Goal: Information Seeking & Learning: Learn about a topic

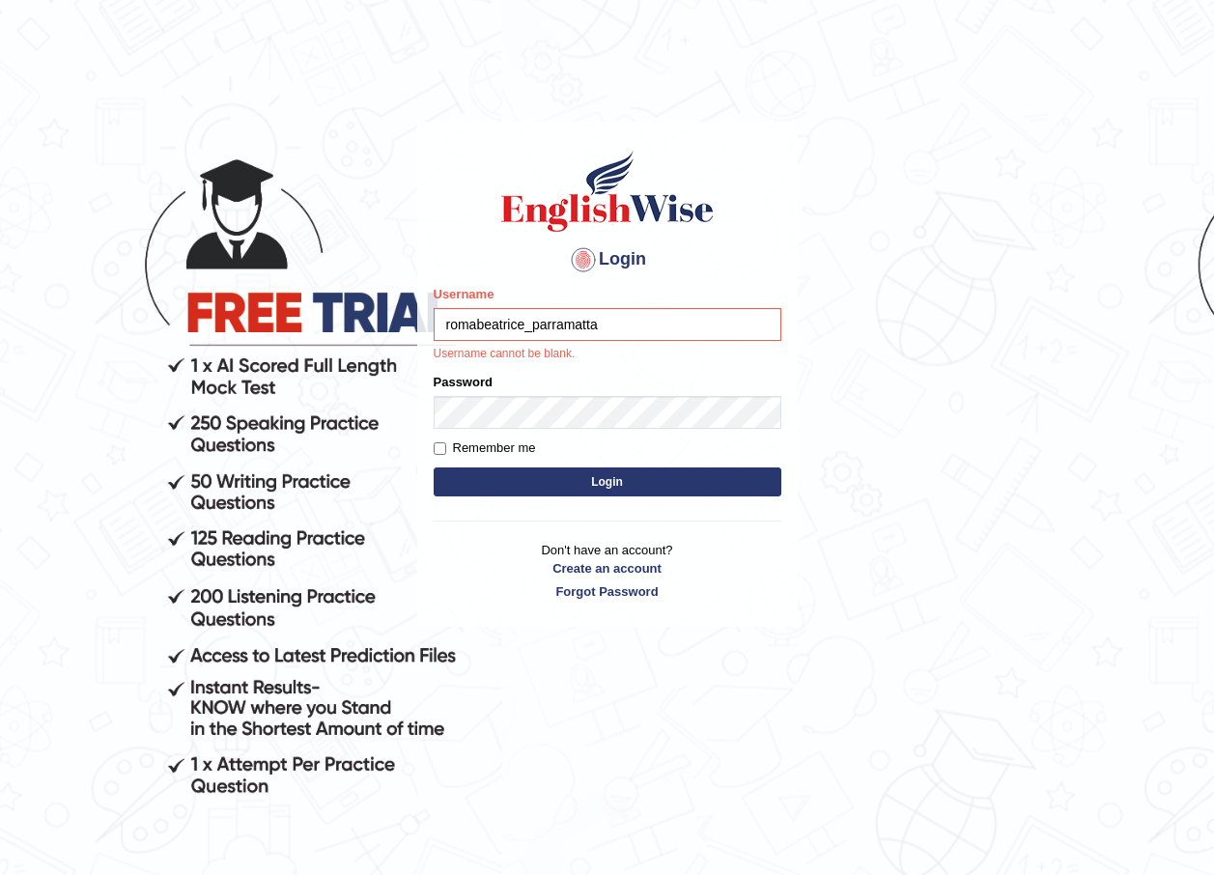
type input "romabeatrice_parramatta"
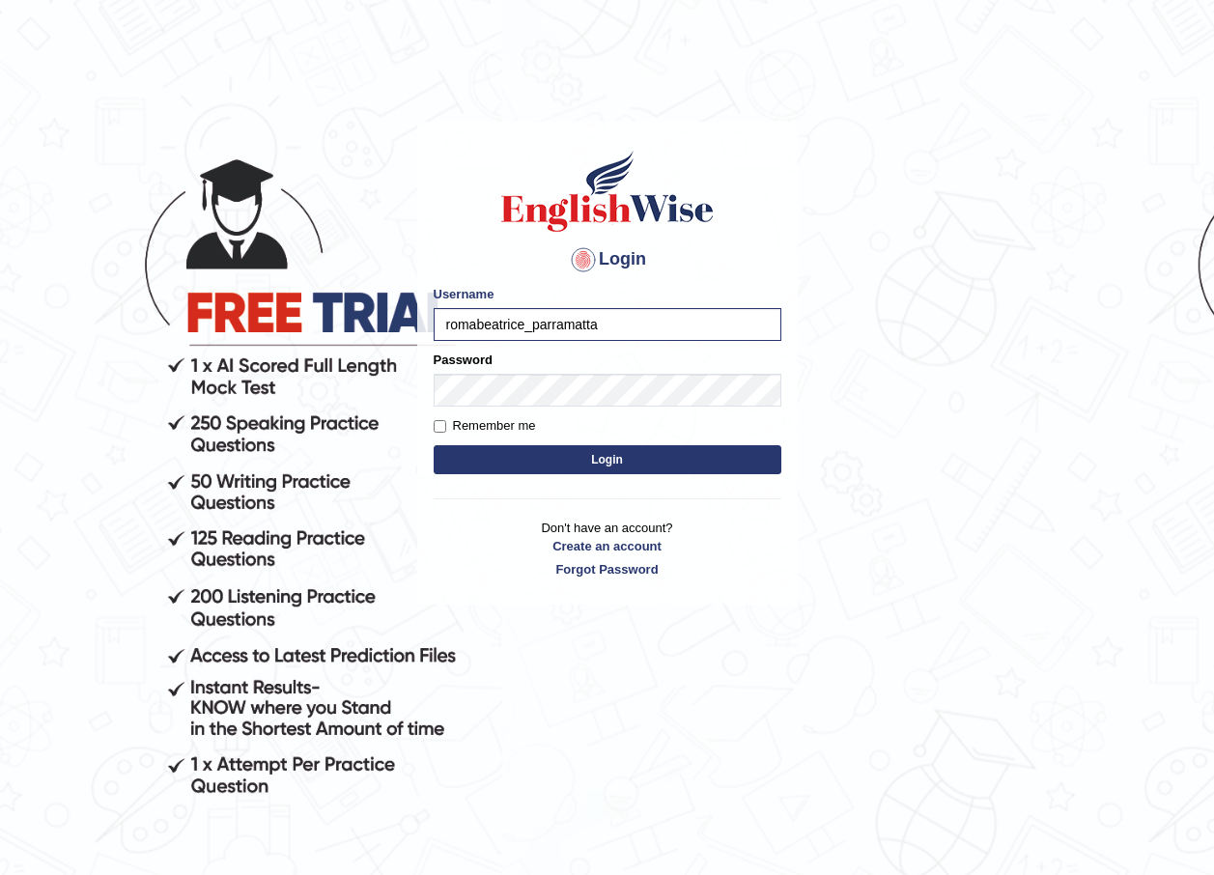
click at [598, 457] on button "Login" at bounding box center [608, 459] width 348 height 29
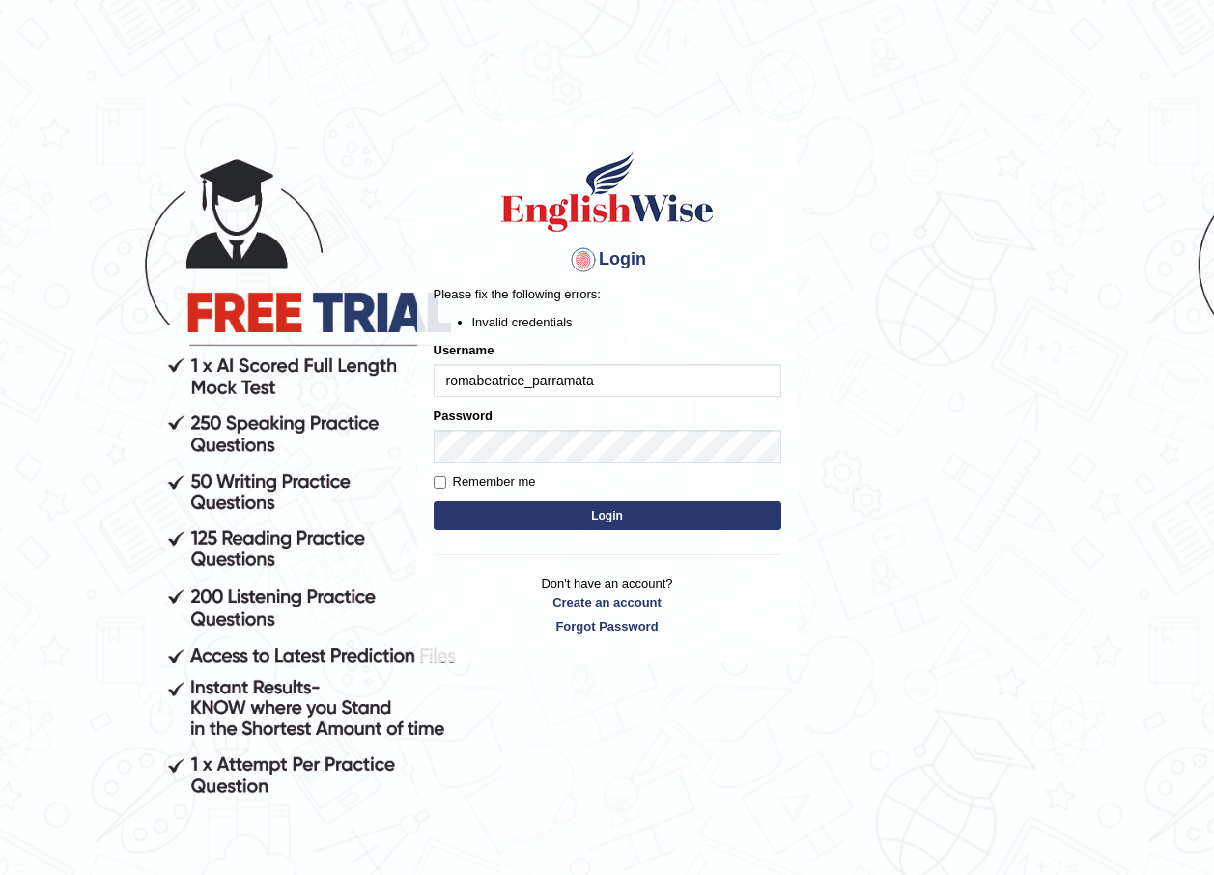
type input "romabeatrice_parramatta"
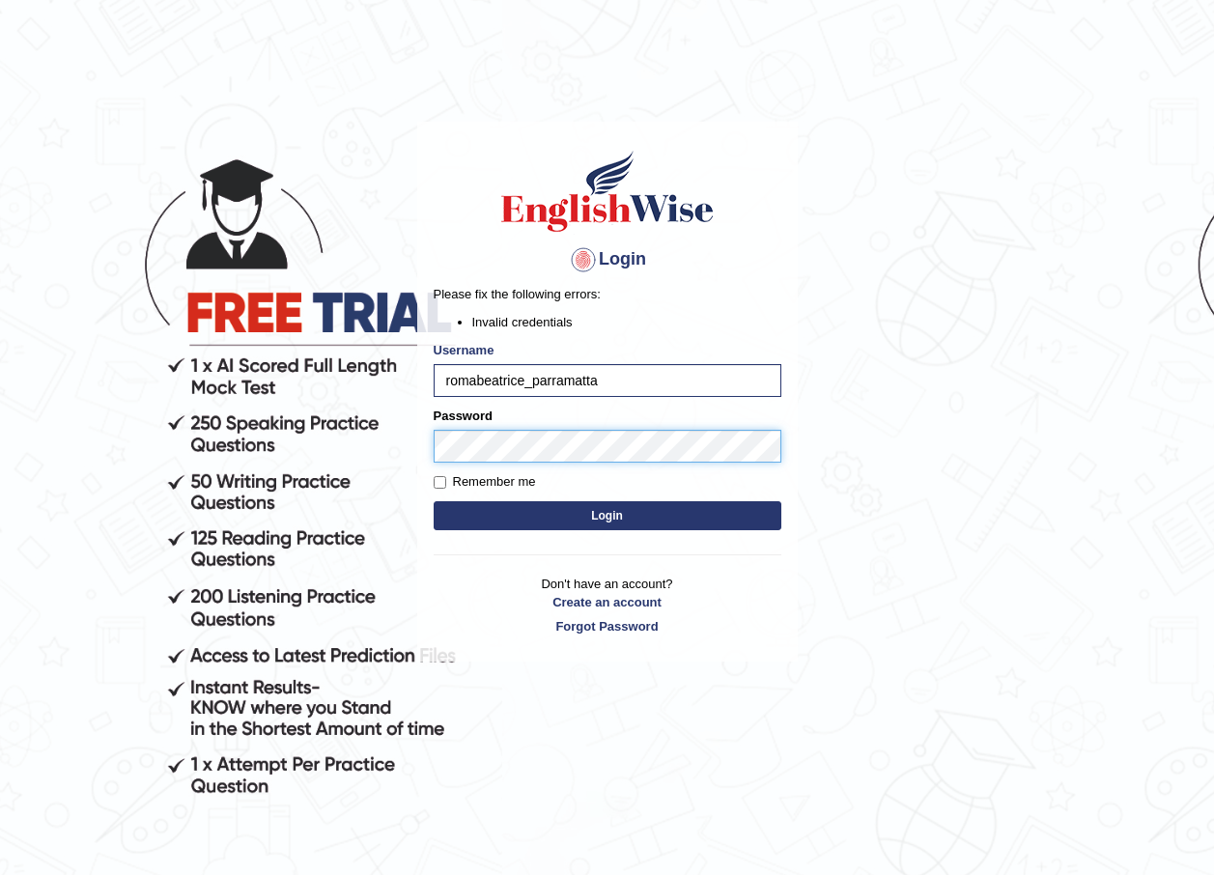
click at [258, 450] on body "Login Please fix the following errors: Invalid credentials Username romabeatric…" at bounding box center [607, 498] width 1214 height 875
click at [542, 510] on button "Login" at bounding box center [608, 515] width 348 height 29
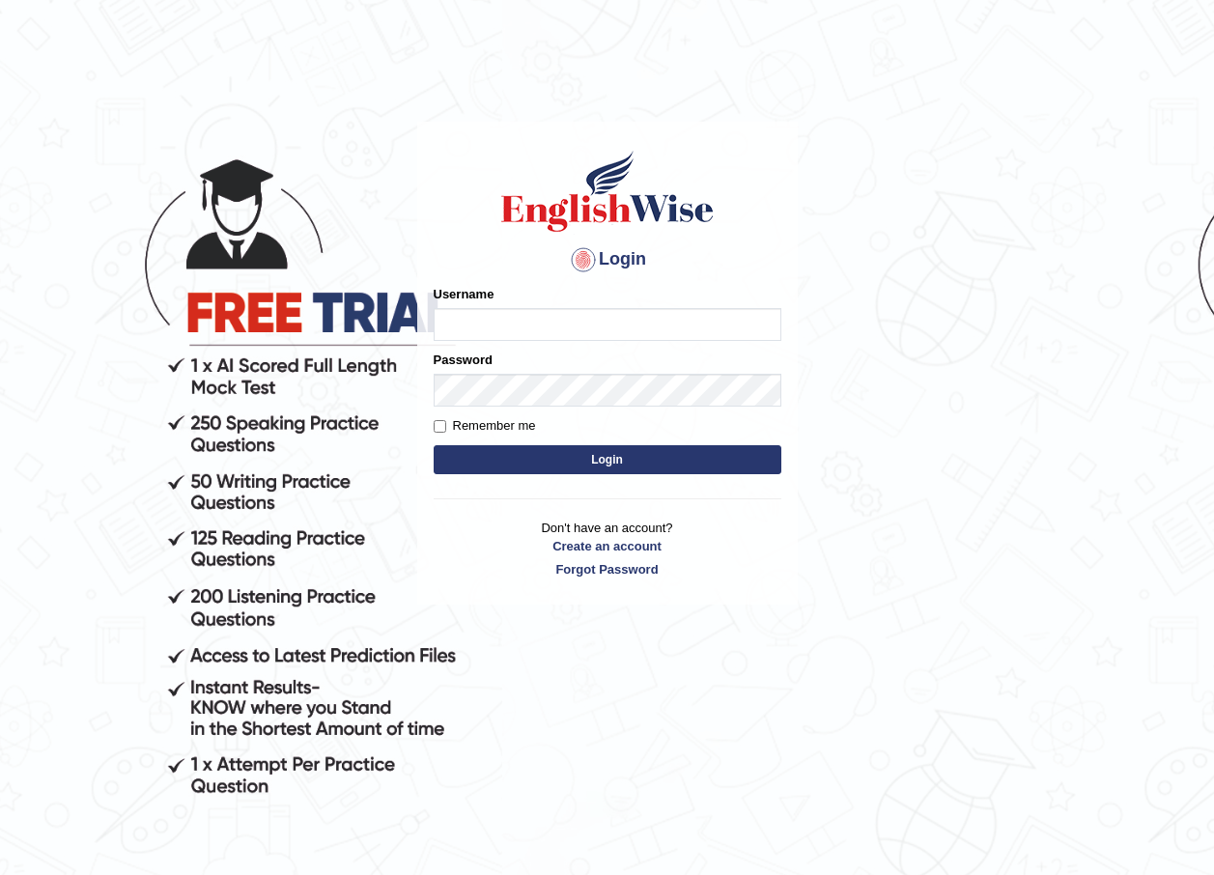
click at [525, 325] on input "Username" at bounding box center [608, 324] width 348 height 33
type input "romabeatrice_parramatta"
click at [577, 458] on button "Login" at bounding box center [608, 459] width 348 height 29
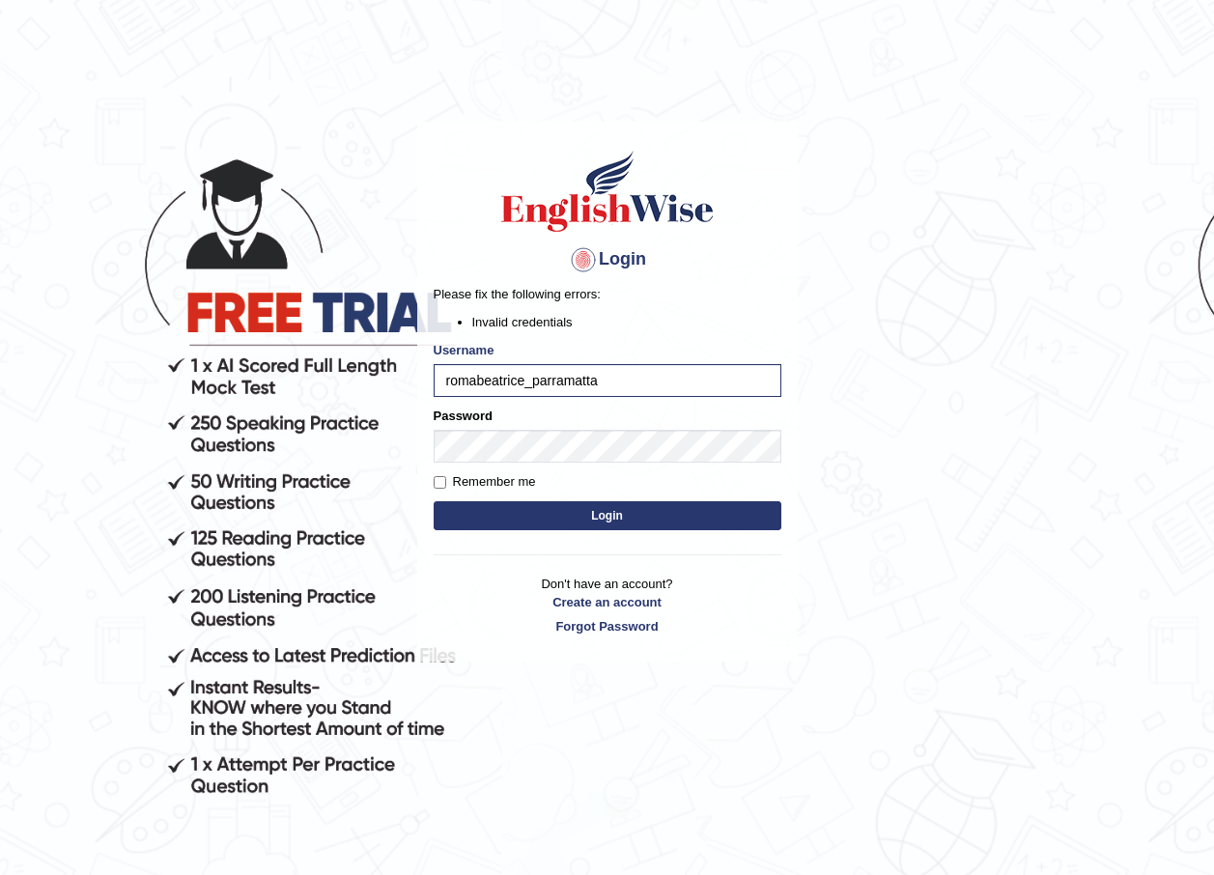
click at [578, 522] on button "Login" at bounding box center [608, 515] width 348 height 29
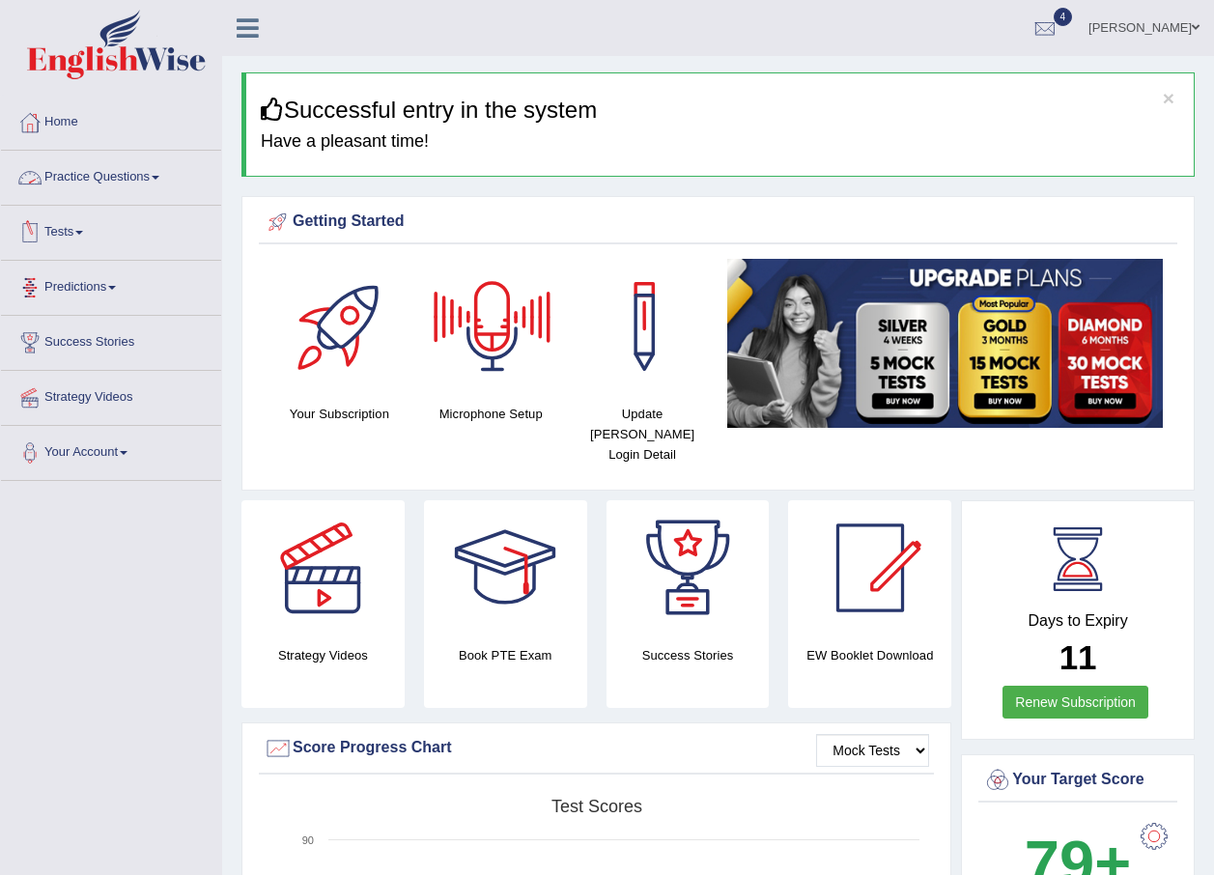
click at [160, 180] on link "Practice Questions" at bounding box center [111, 175] width 220 height 48
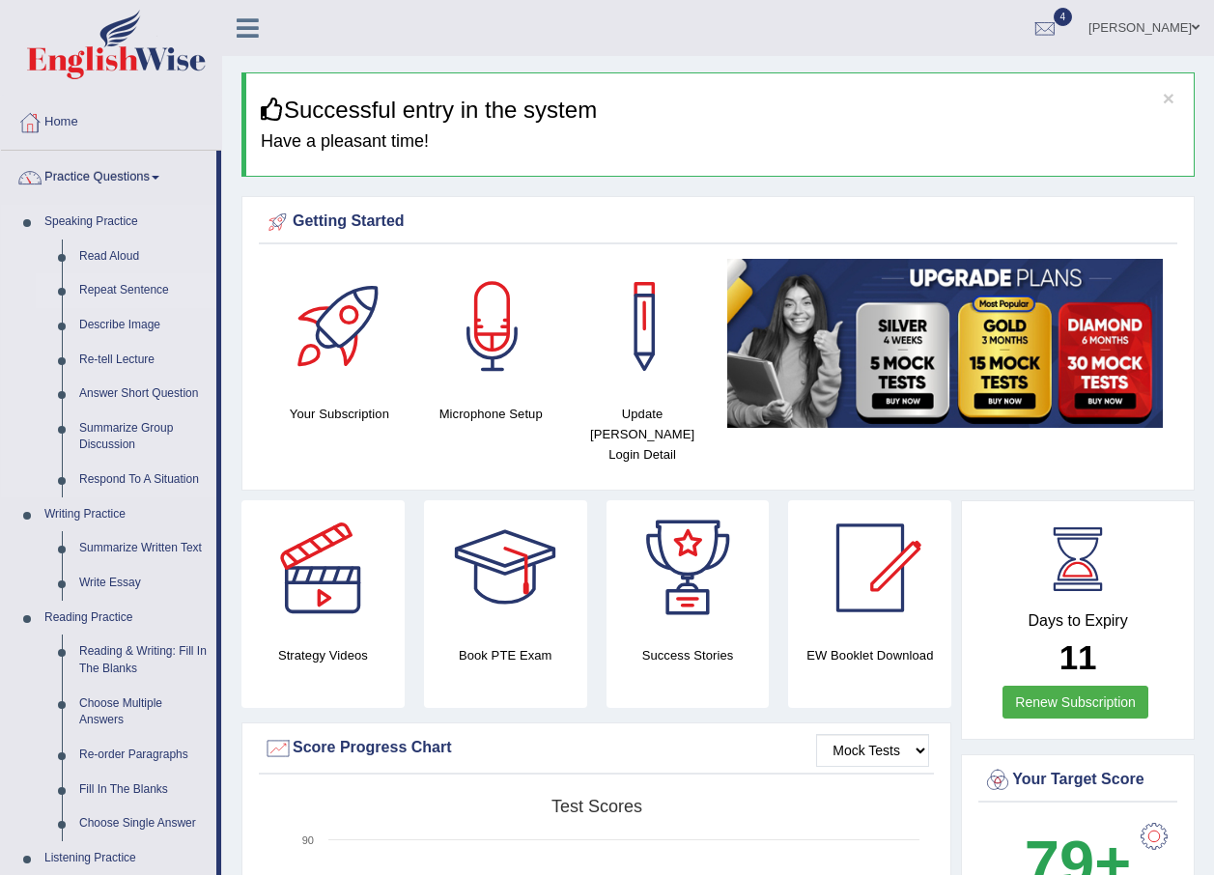
click at [126, 294] on link "Repeat Sentence" at bounding box center [143, 290] width 146 height 35
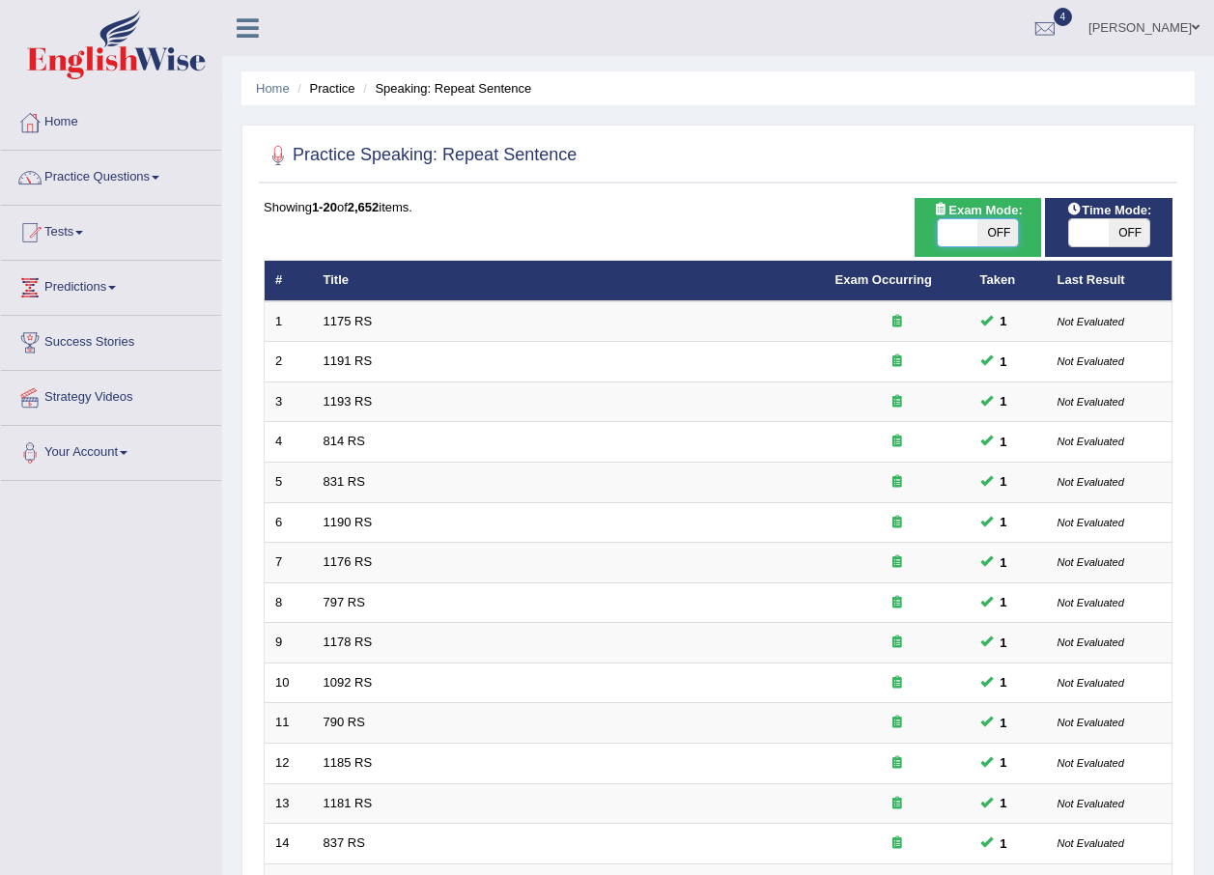
click at [968, 235] on span at bounding box center [958, 232] width 41 height 27
checkbox input "true"
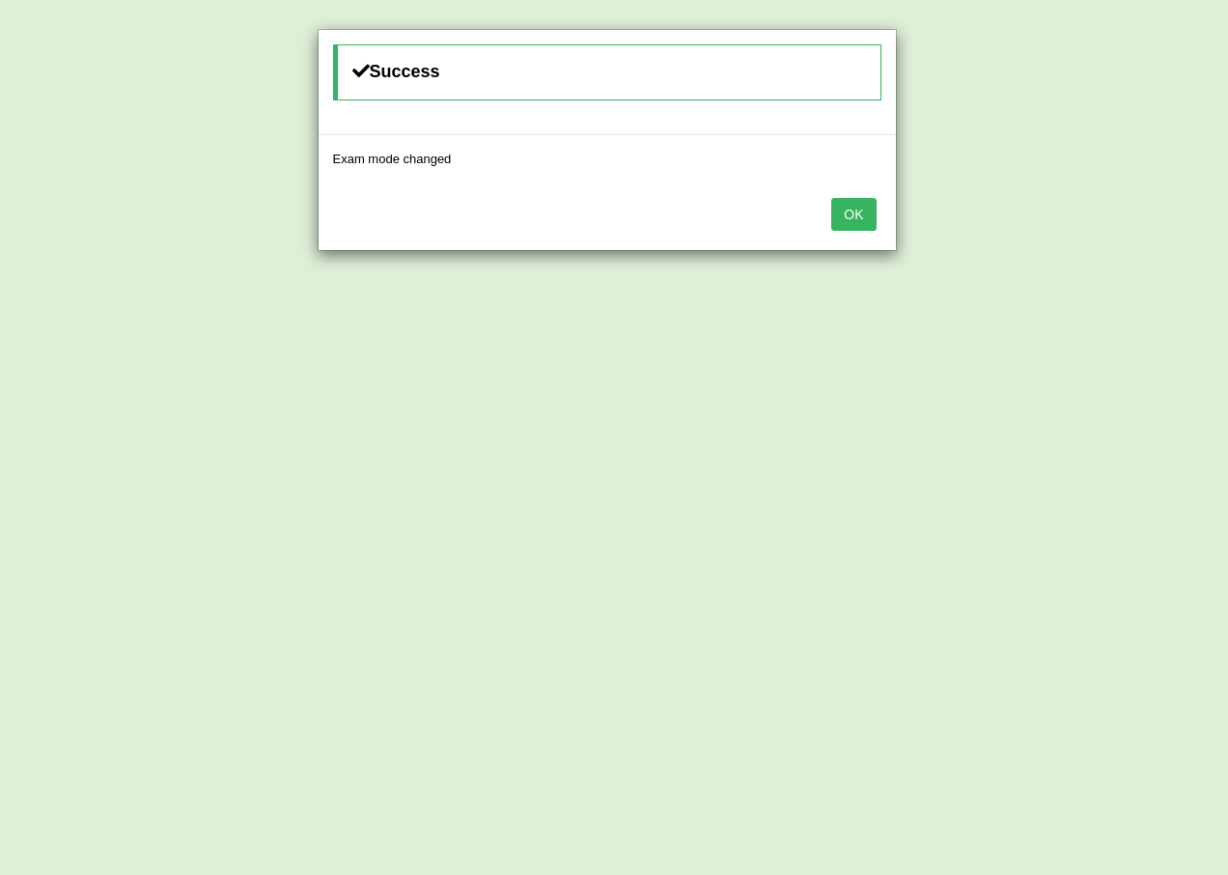
click at [870, 225] on button "OK" at bounding box center [853, 214] width 44 height 33
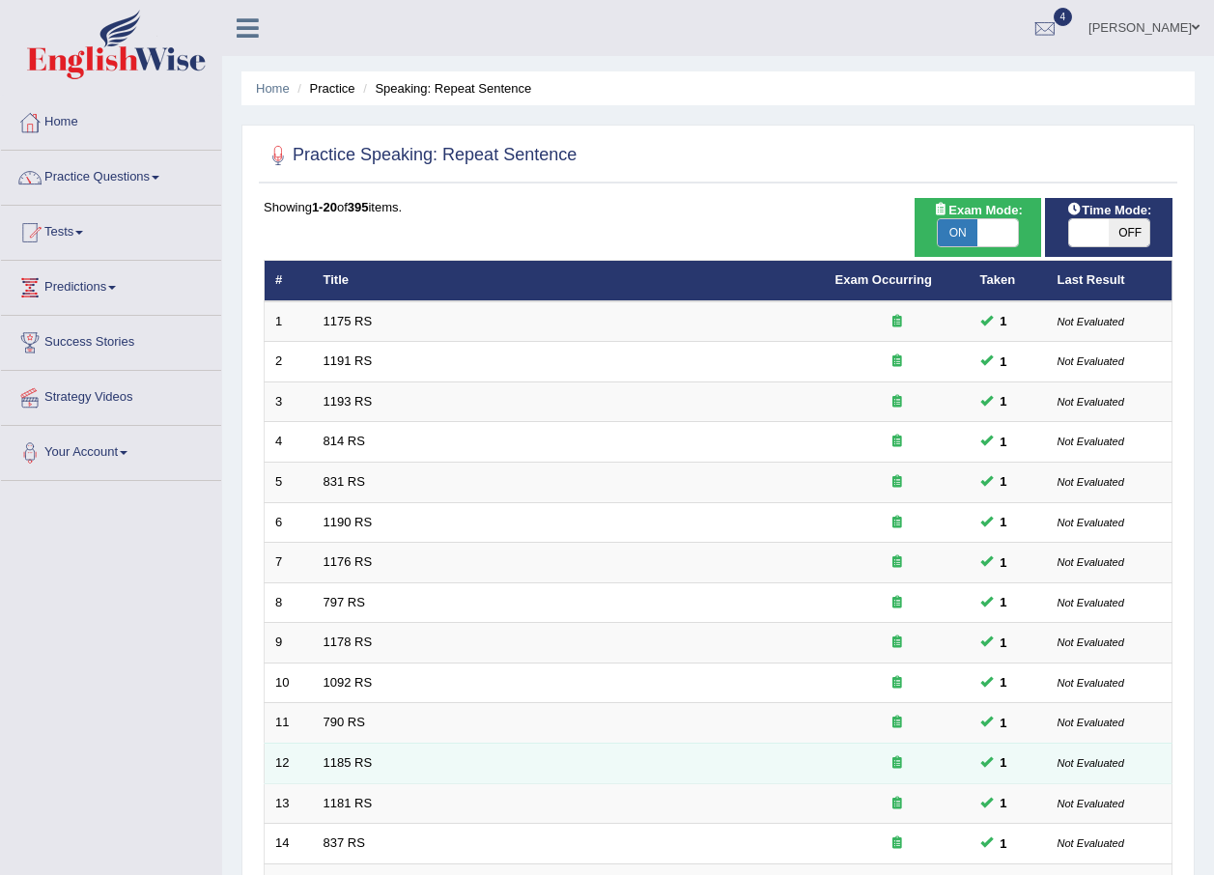
scroll to position [404, 0]
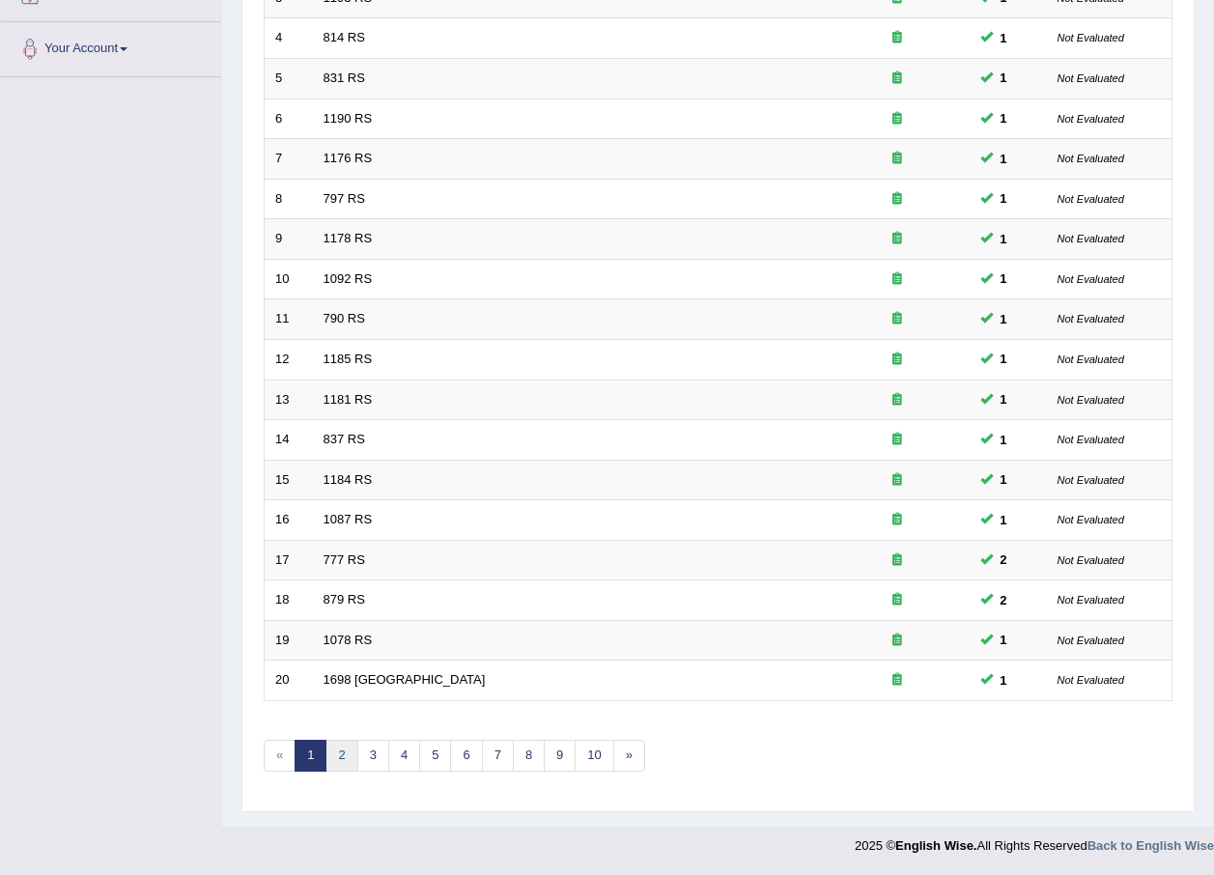
click at [345, 765] on link "2" at bounding box center [341, 756] width 32 height 32
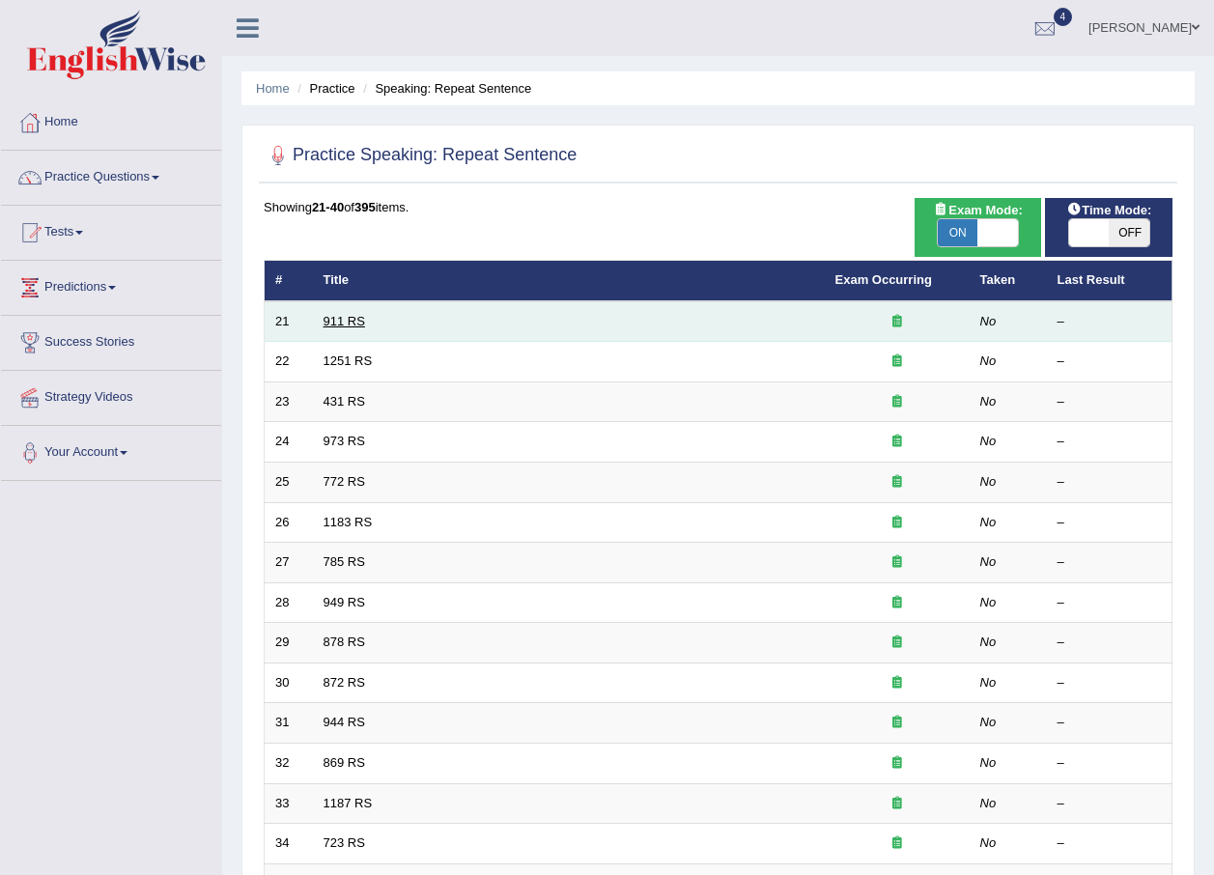
click at [341, 323] on link "911 RS" at bounding box center [344, 321] width 42 height 14
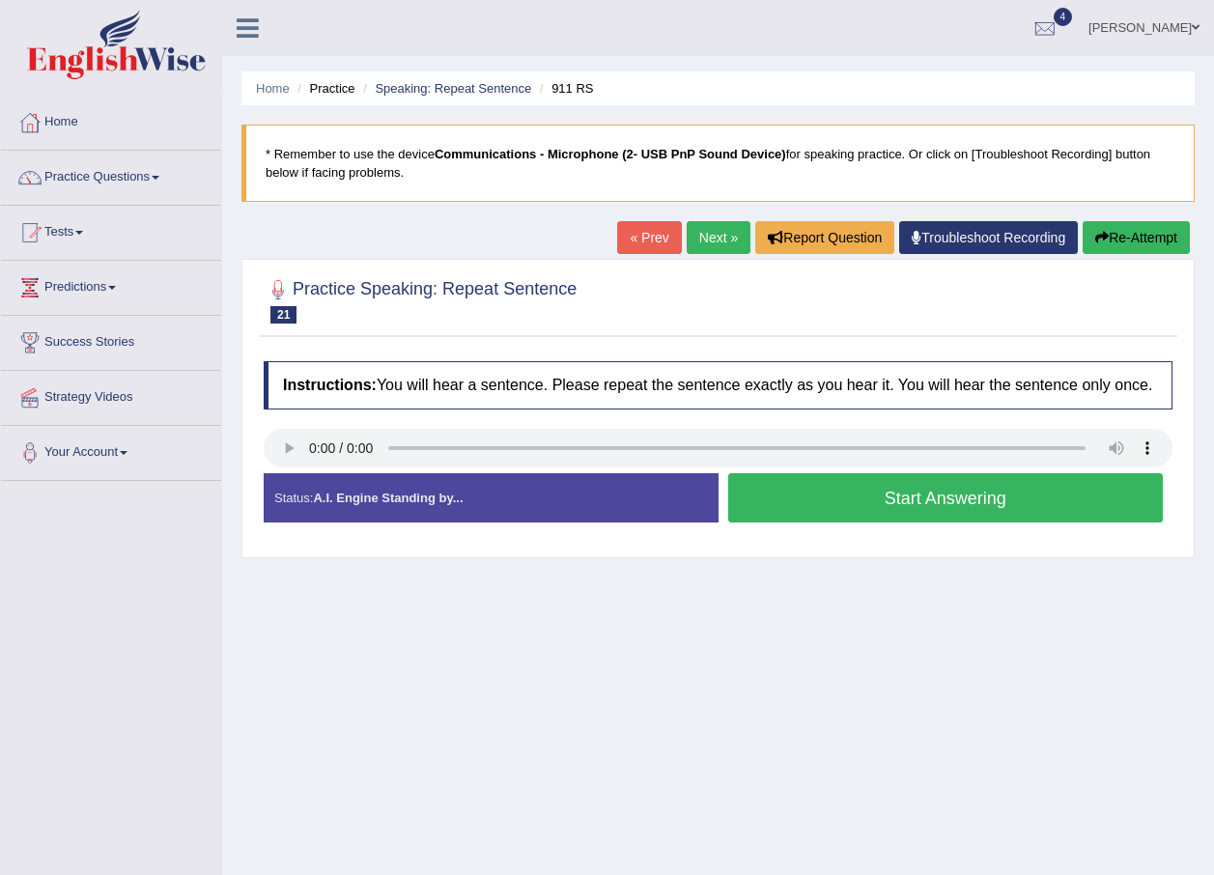
click at [923, 488] on button "Start Answering" at bounding box center [946, 497] width 436 height 49
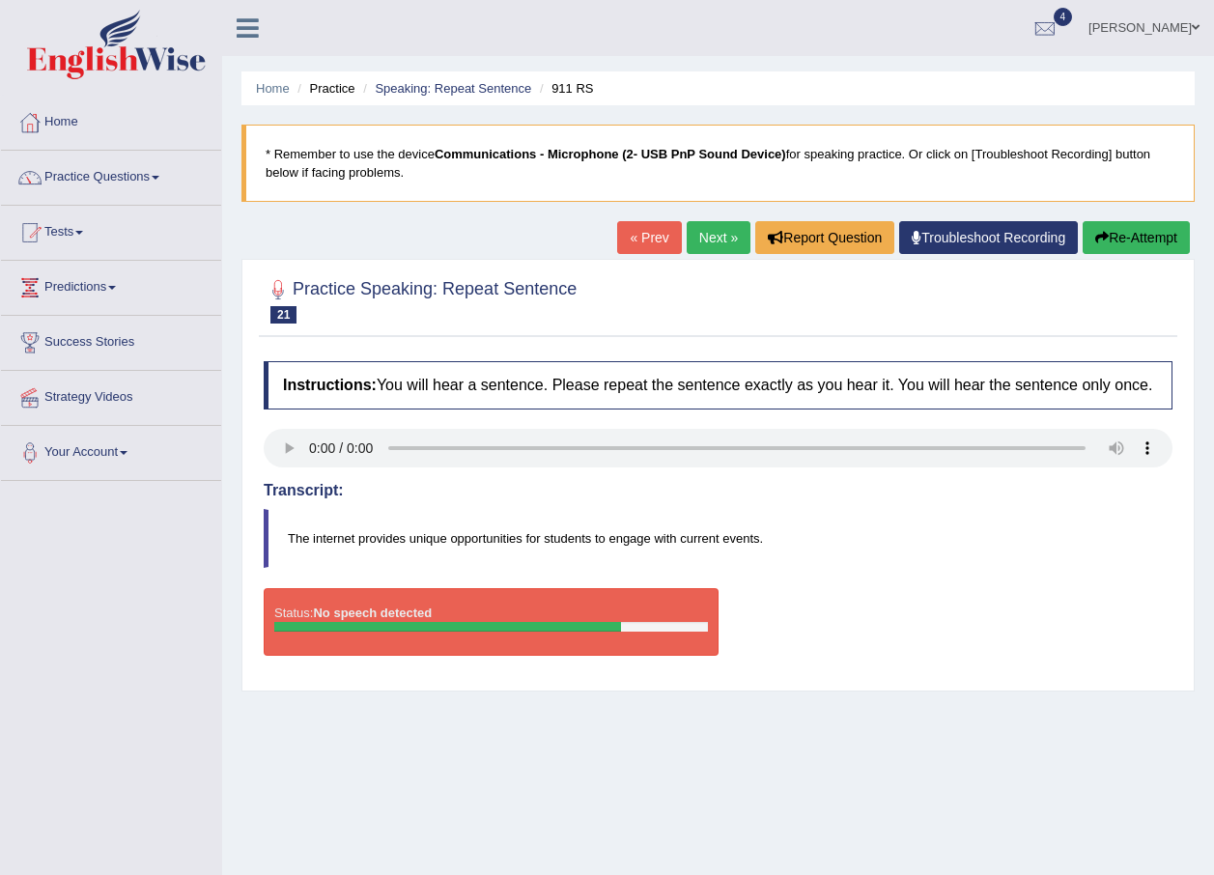
click at [1044, 583] on div "Instructions: You will hear a sentence. Please repeat the sentence exactly as y…" at bounding box center [718, 516] width 918 height 329
click at [140, 174] on link "Practice Questions" at bounding box center [111, 175] width 220 height 48
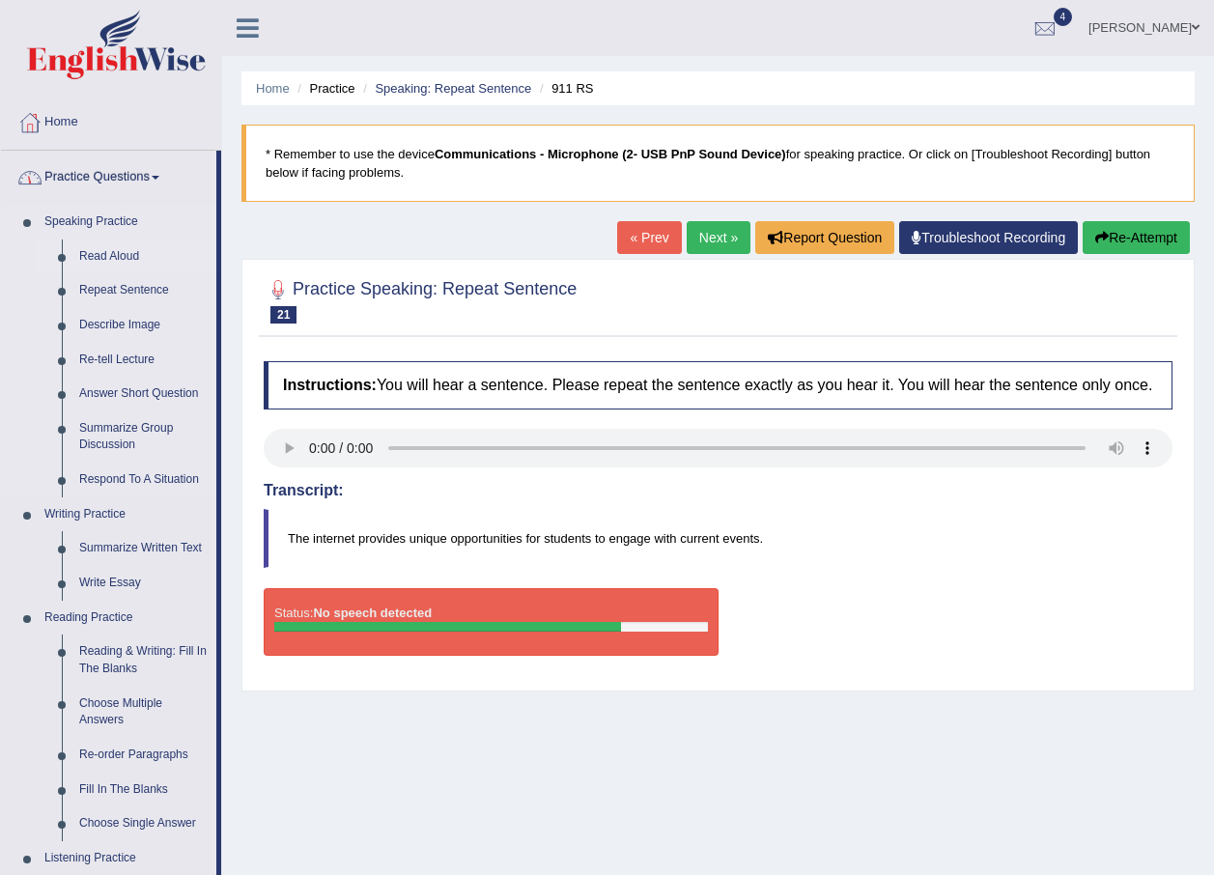
click at [103, 249] on link "Read Aloud" at bounding box center [143, 256] width 146 height 35
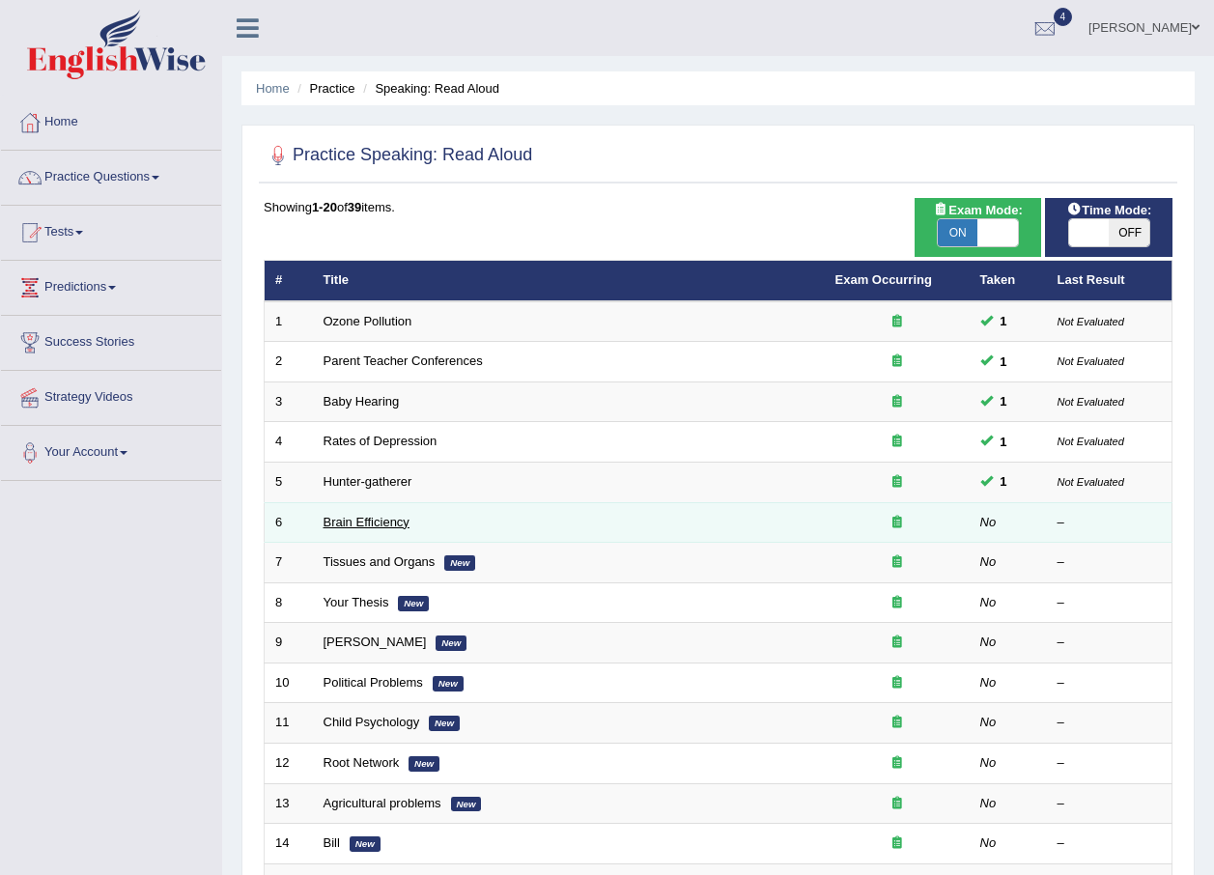
click at [339, 520] on link "Brain Efficiency" at bounding box center [366, 522] width 86 height 14
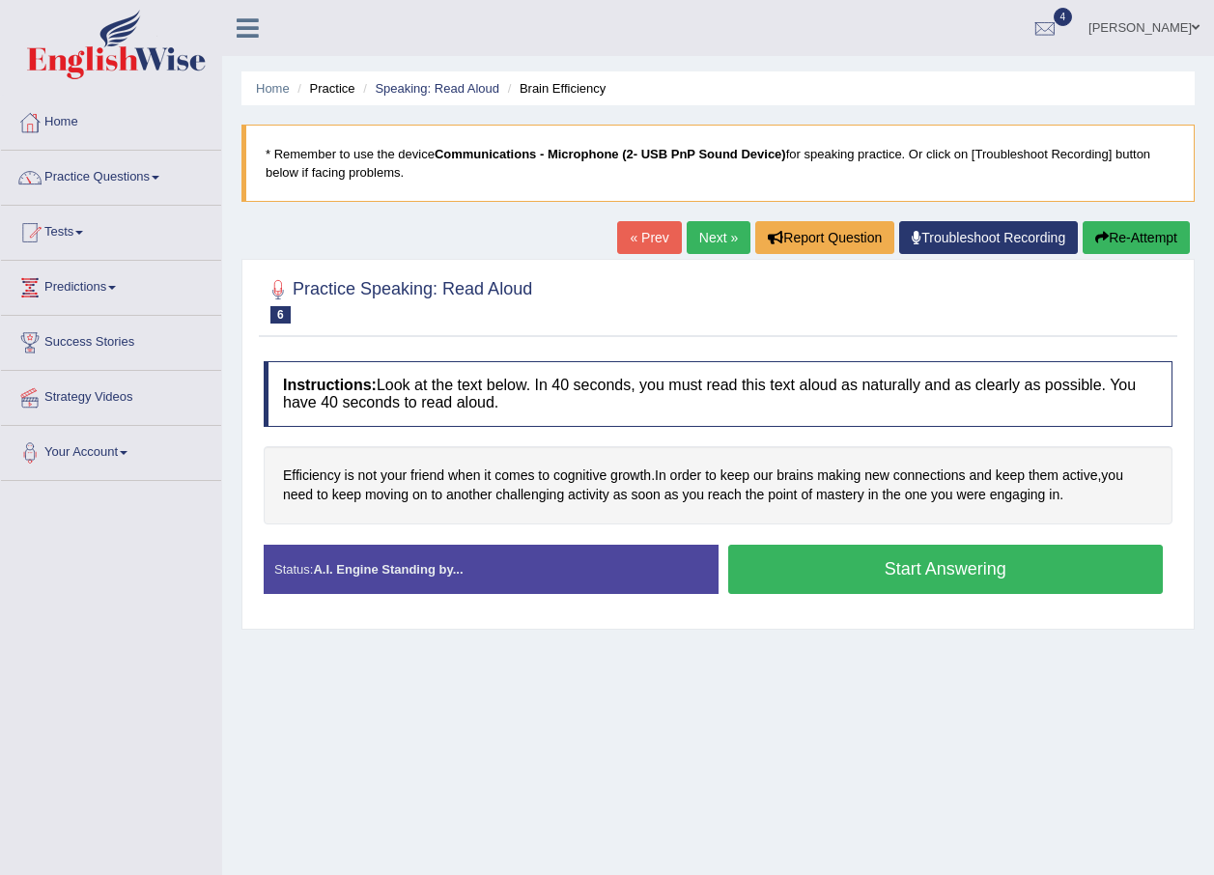
click at [944, 578] on button "Start Answering" at bounding box center [946, 569] width 436 height 49
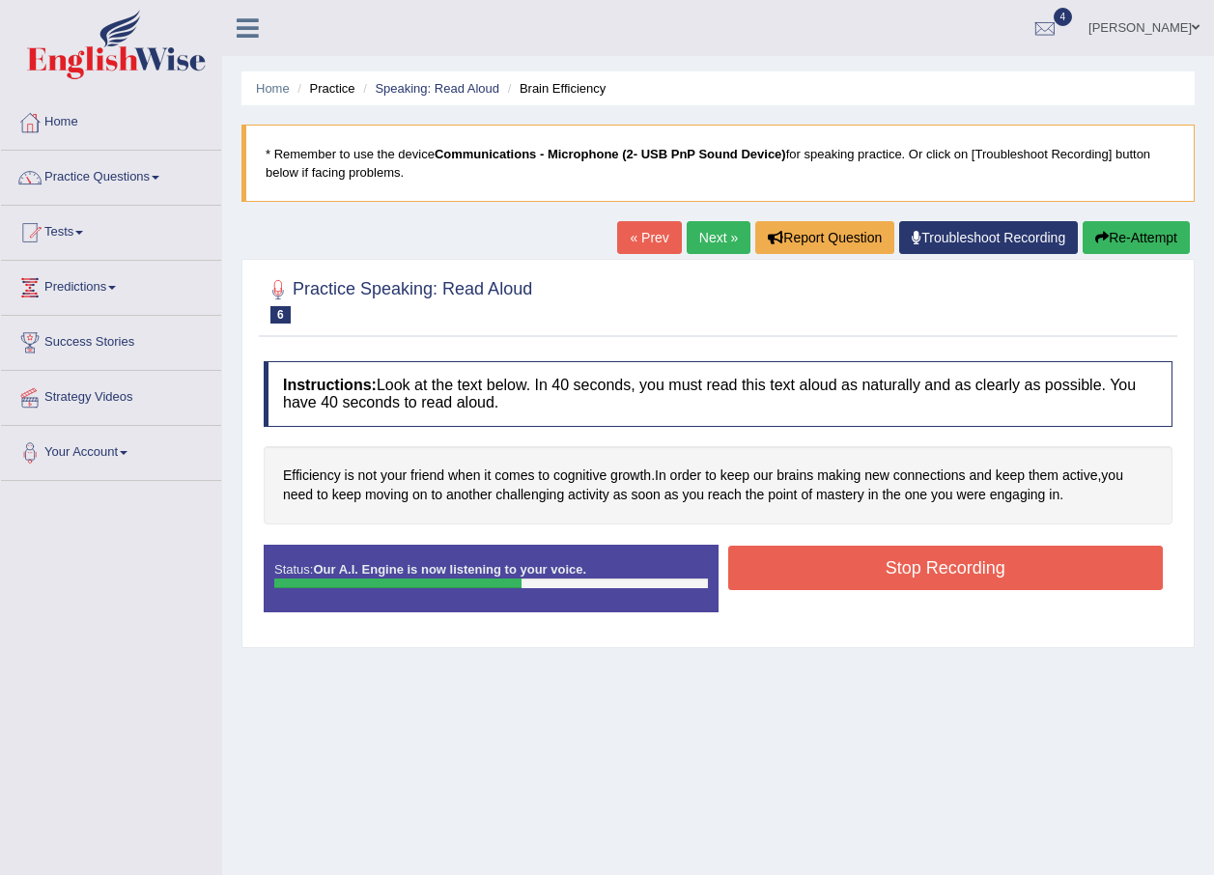
click at [918, 579] on button "Stop Recording" at bounding box center [946, 568] width 436 height 44
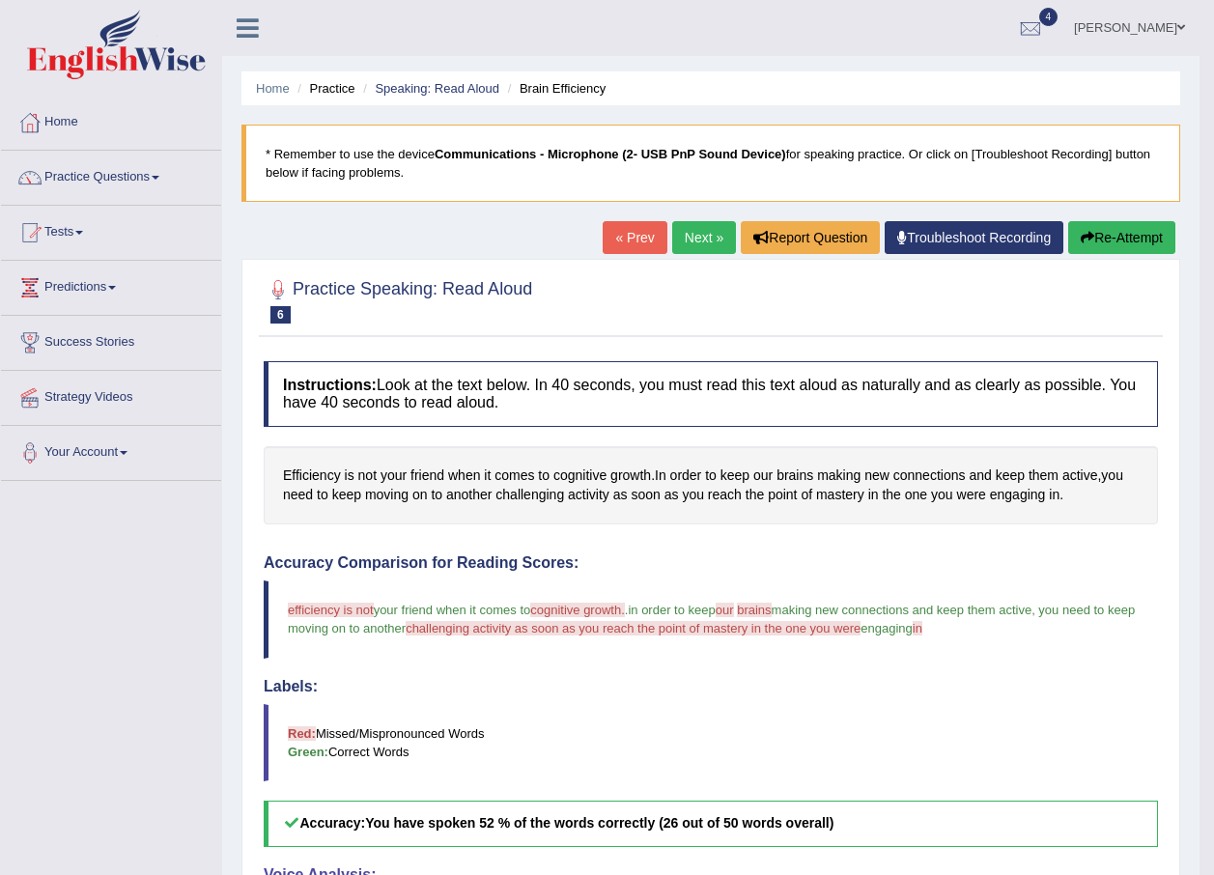
click at [1106, 243] on button "Re-Attempt" at bounding box center [1121, 237] width 107 height 33
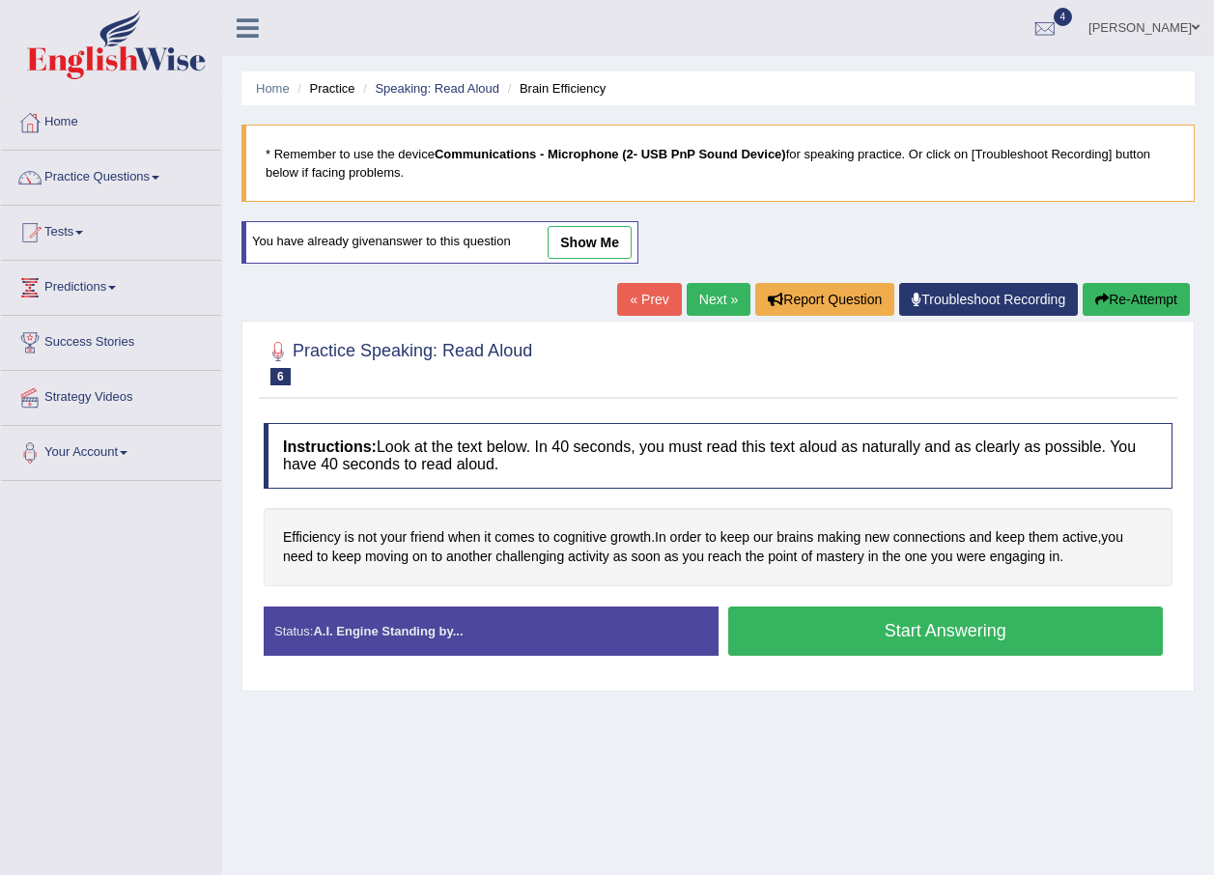
click at [898, 634] on button "Start Answering" at bounding box center [946, 630] width 436 height 49
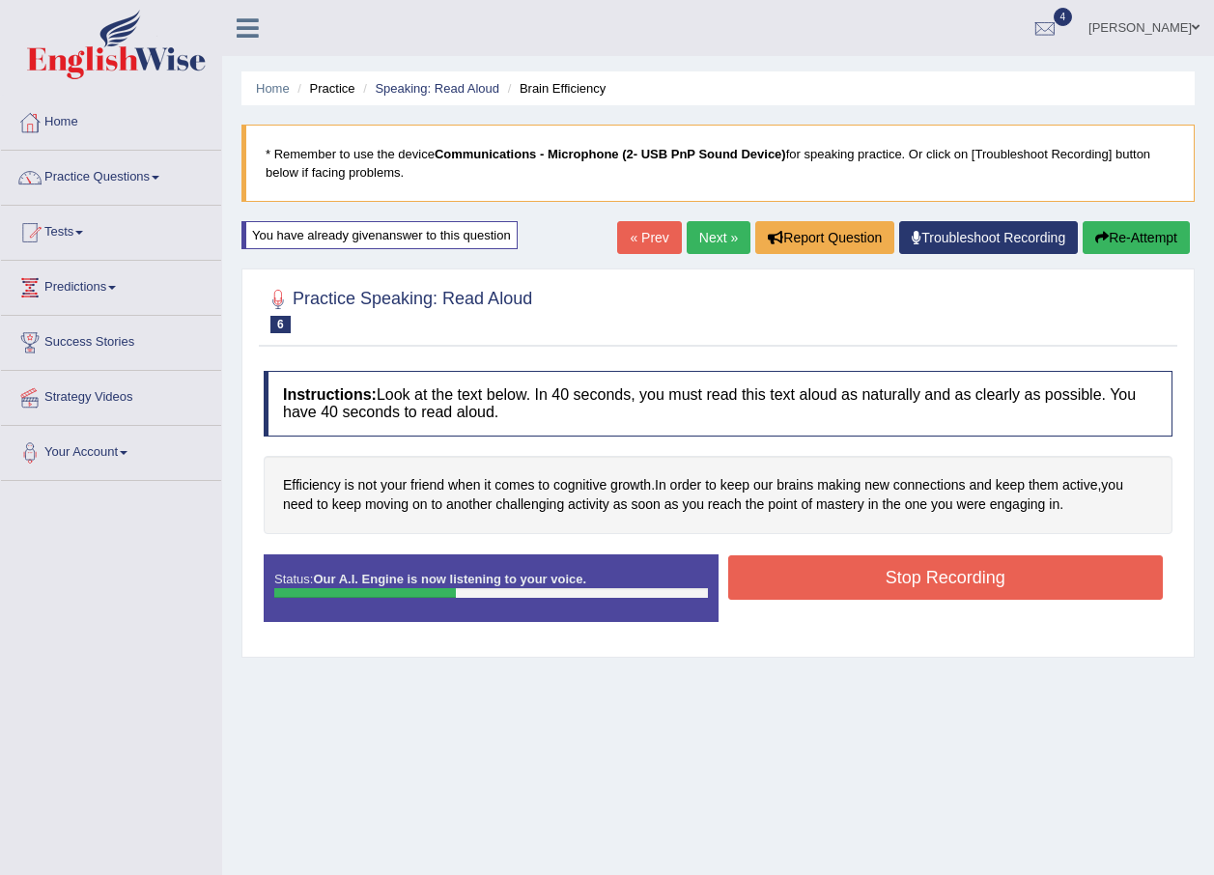
click at [882, 589] on button "Stop Recording" at bounding box center [946, 577] width 436 height 44
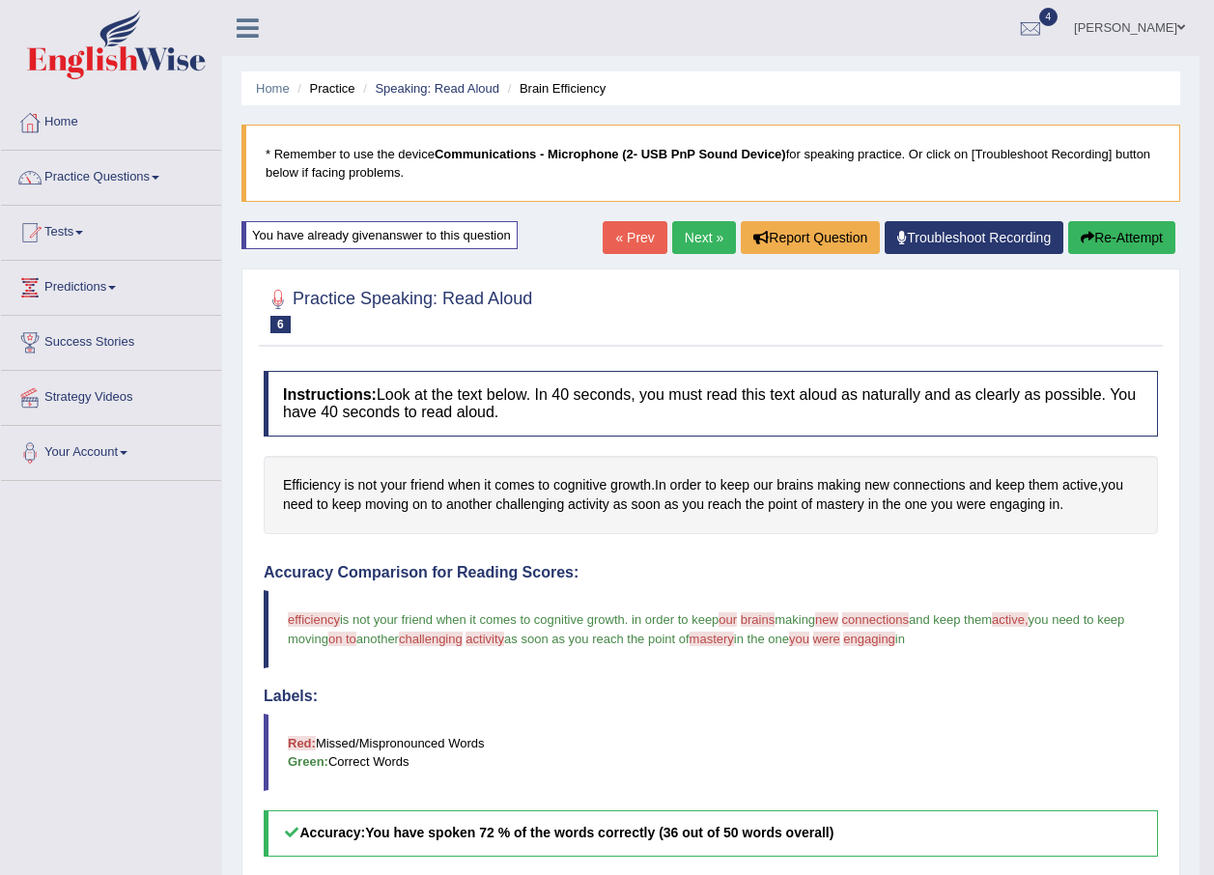
click at [689, 235] on link "Next »" at bounding box center [704, 237] width 64 height 33
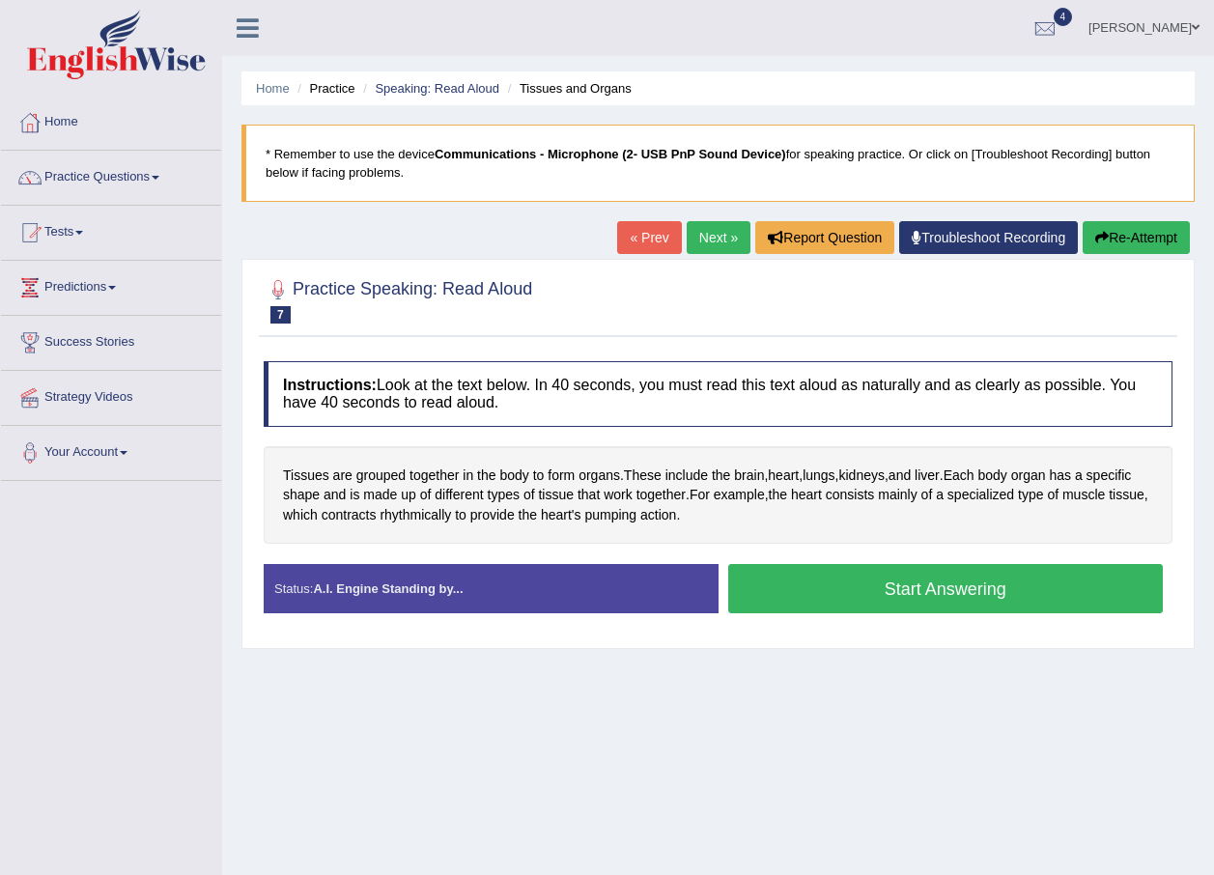
click at [896, 587] on button "Start Answering" at bounding box center [946, 588] width 436 height 49
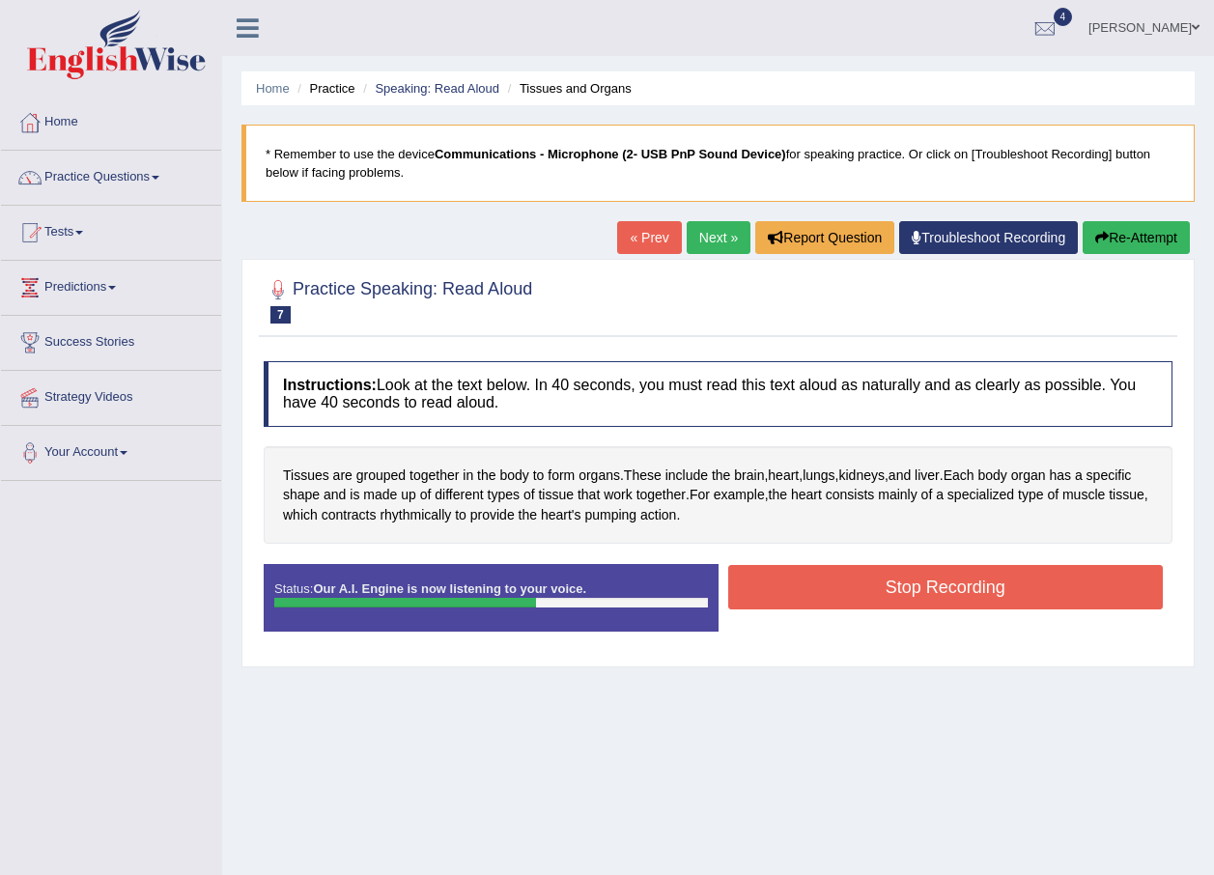
click at [900, 585] on button "Stop Recording" at bounding box center [946, 587] width 436 height 44
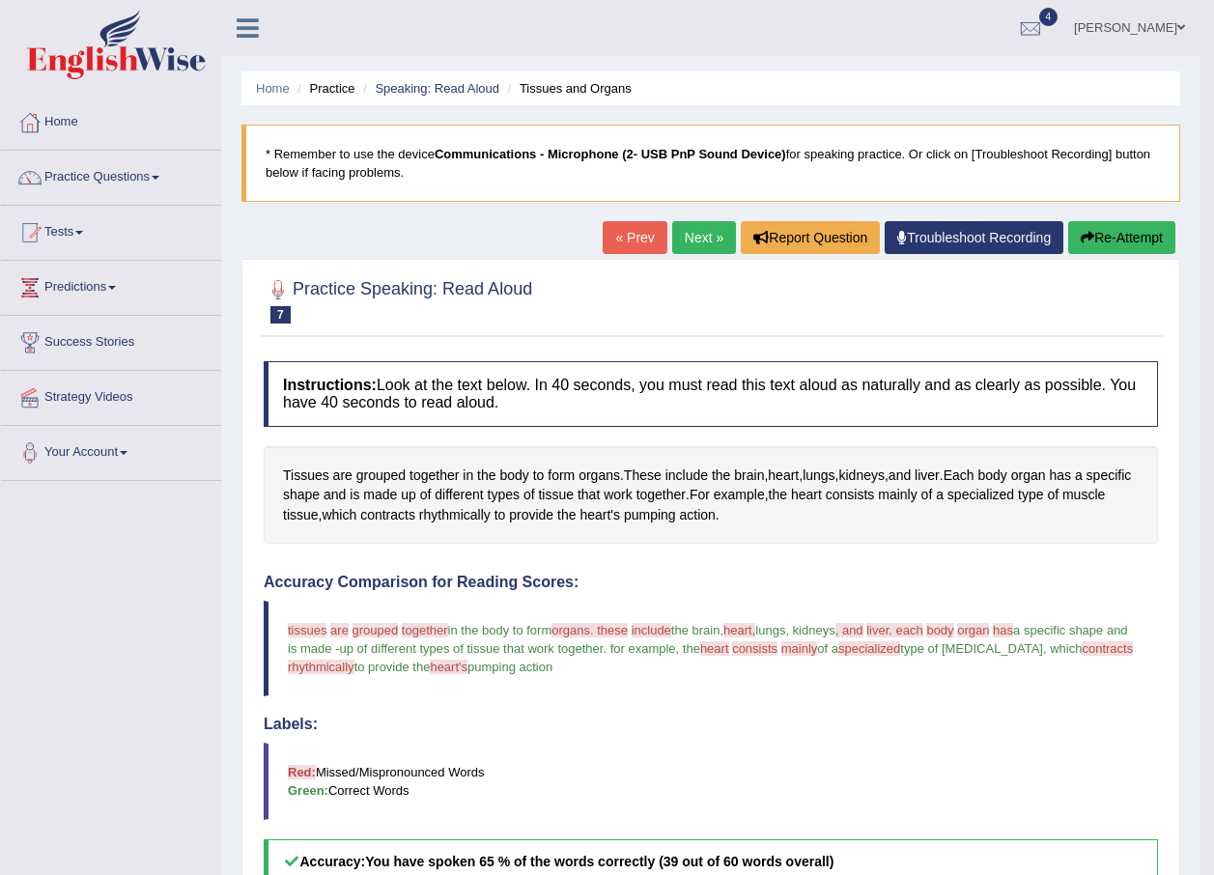
click at [1105, 234] on button "Re-Attempt" at bounding box center [1121, 237] width 107 height 33
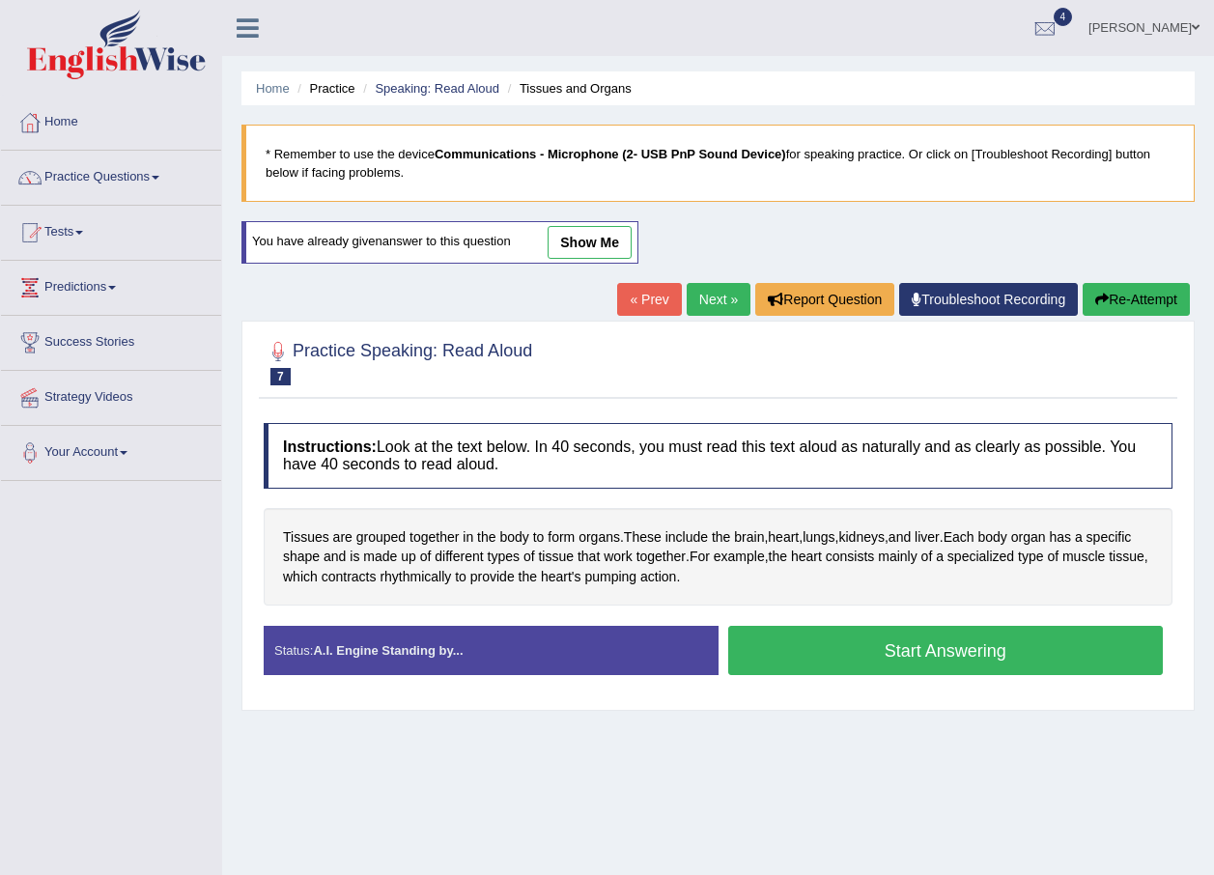
click at [858, 653] on button "Start Answering" at bounding box center [946, 650] width 436 height 49
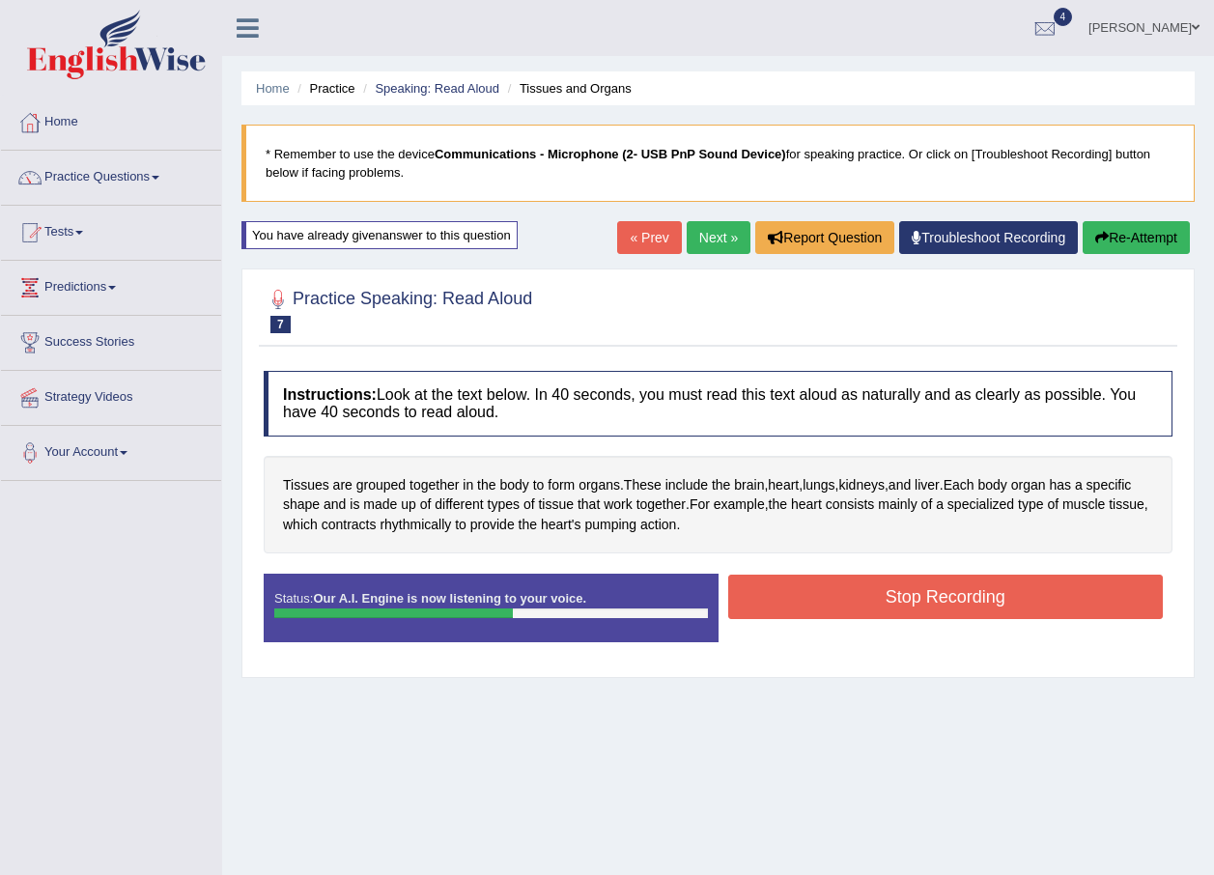
click at [886, 595] on button "Stop Recording" at bounding box center [946, 597] width 436 height 44
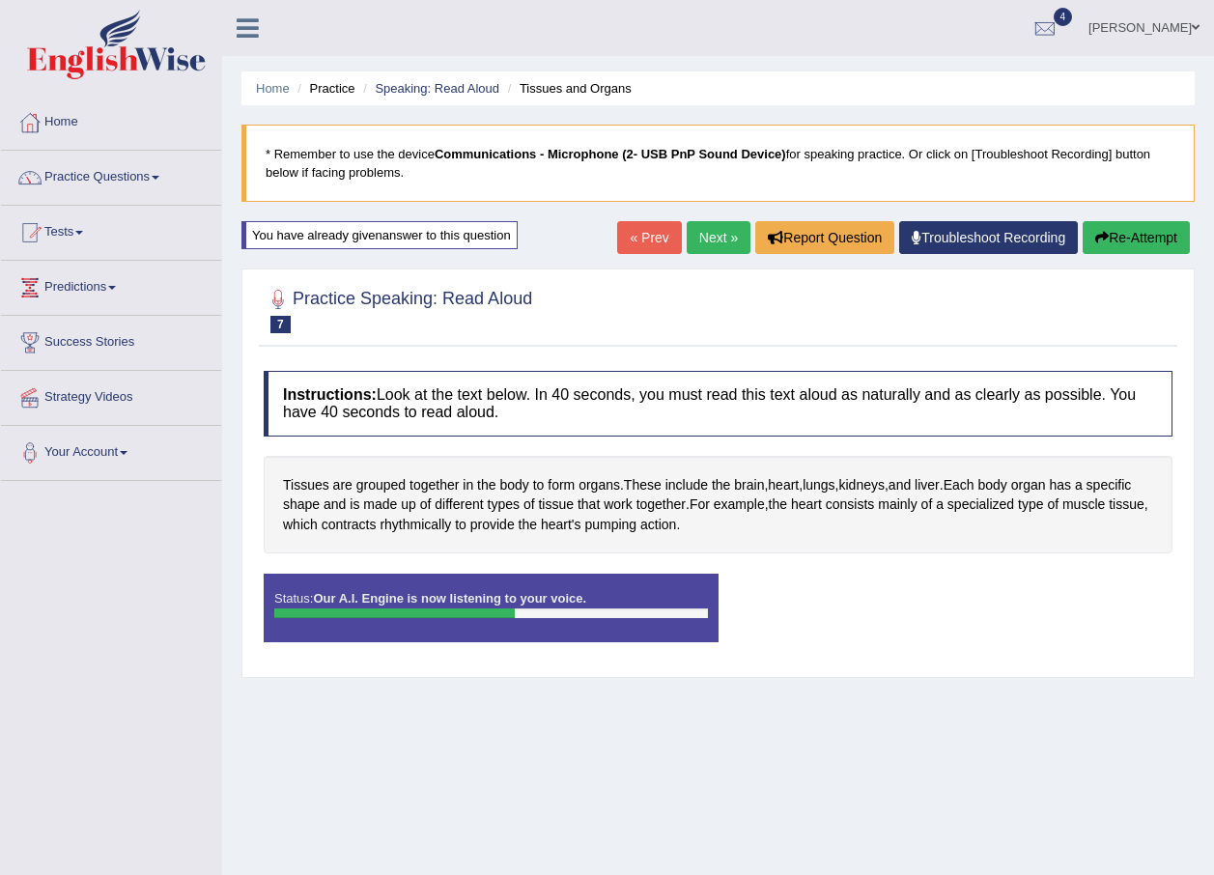
click at [886, 595] on div "Status: Our A.I. Engine is now listening to your voice. Start Answering Stop Re…" at bounding box center [718, 617] width 909 height 87
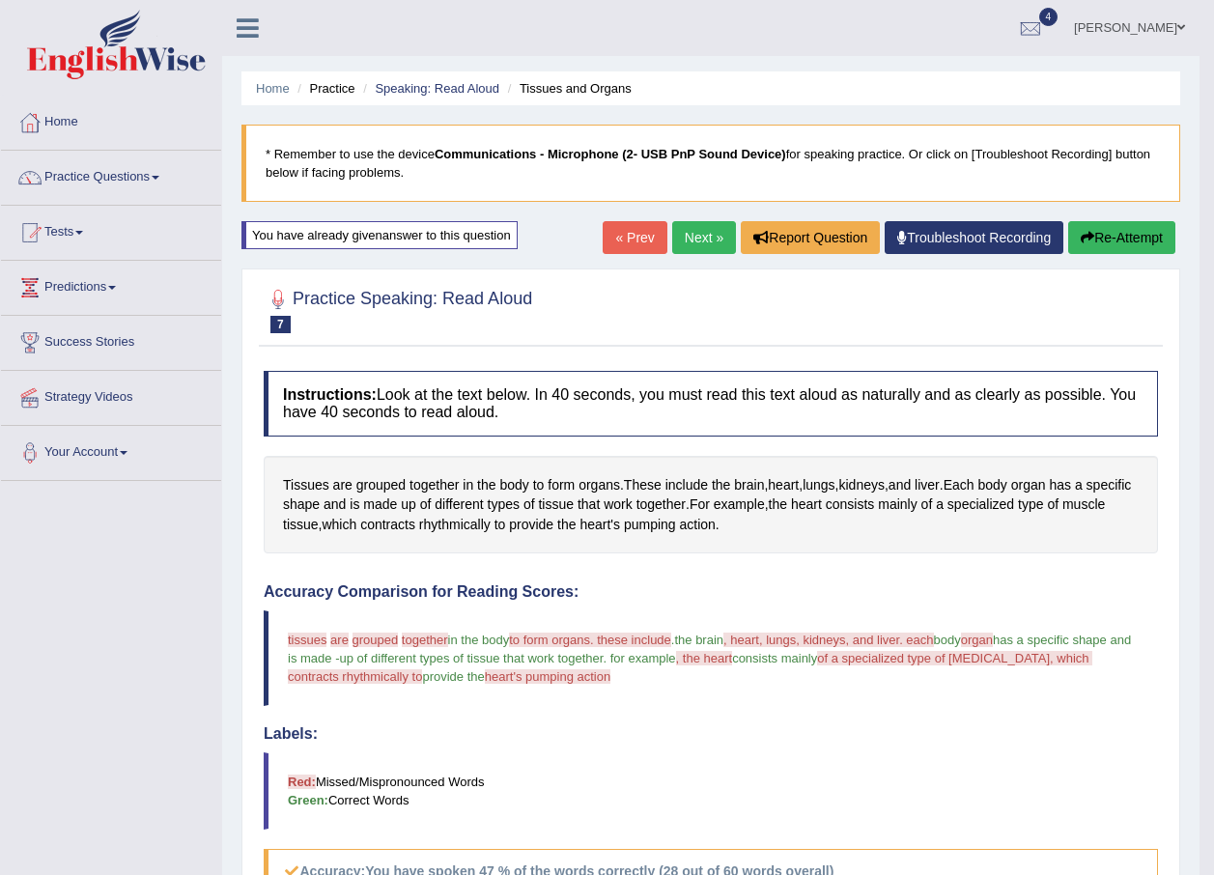
click at [1119, 234] on button "Re-Attempt" at bounding box center [1121, 237] width 107 height 33
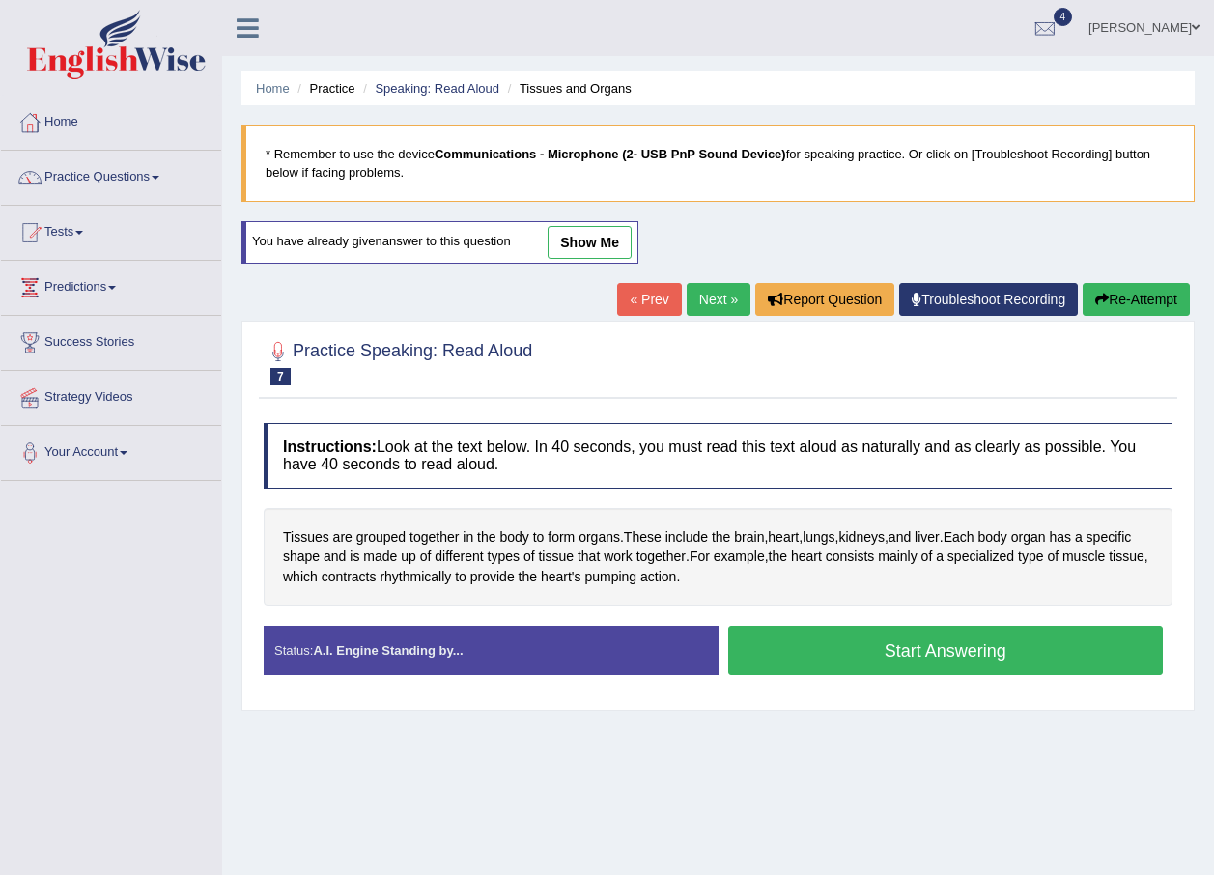
click at [901, 652] on button "Start Answering" at bounding box center [946, 650] width 436 height 49
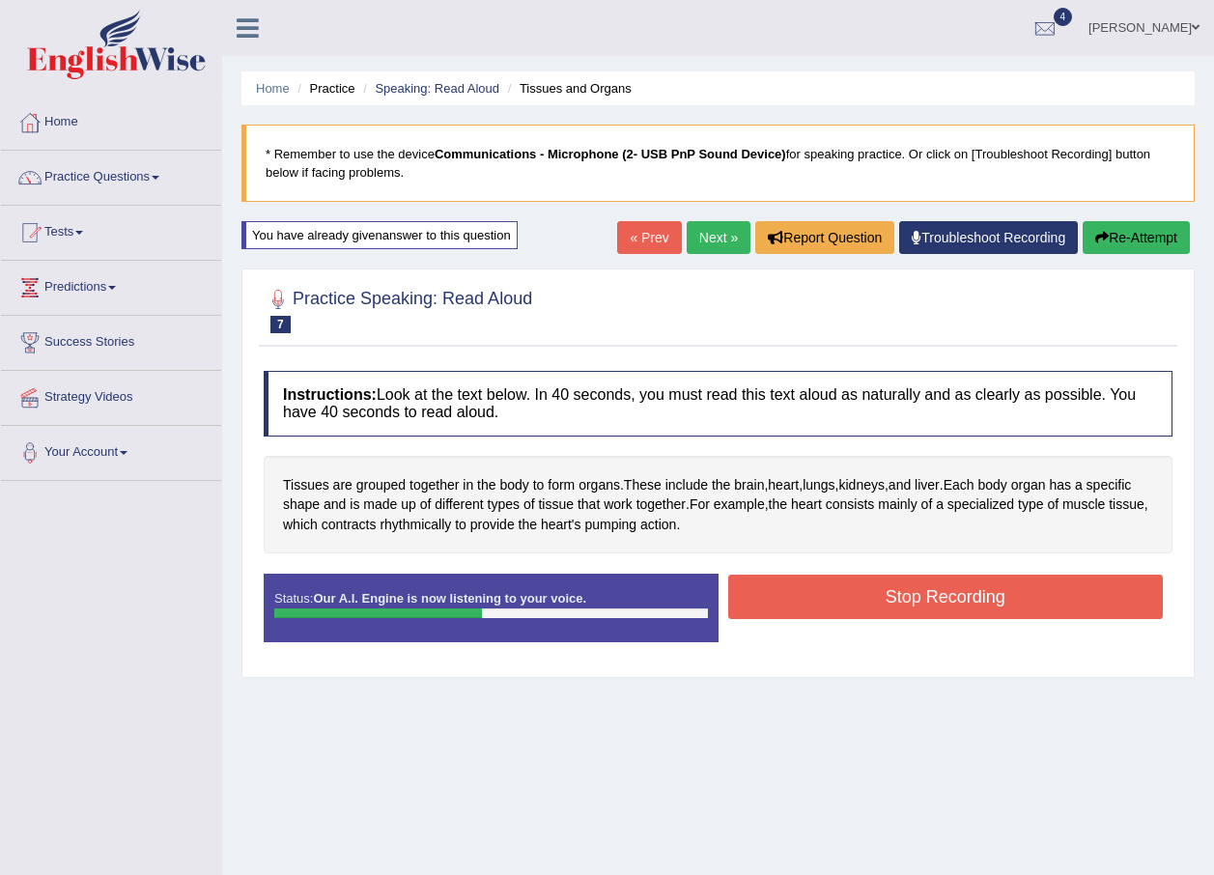
click at [885, 604] on button "Stop Recording" at bounding box center [946, 597] width 436 height 44
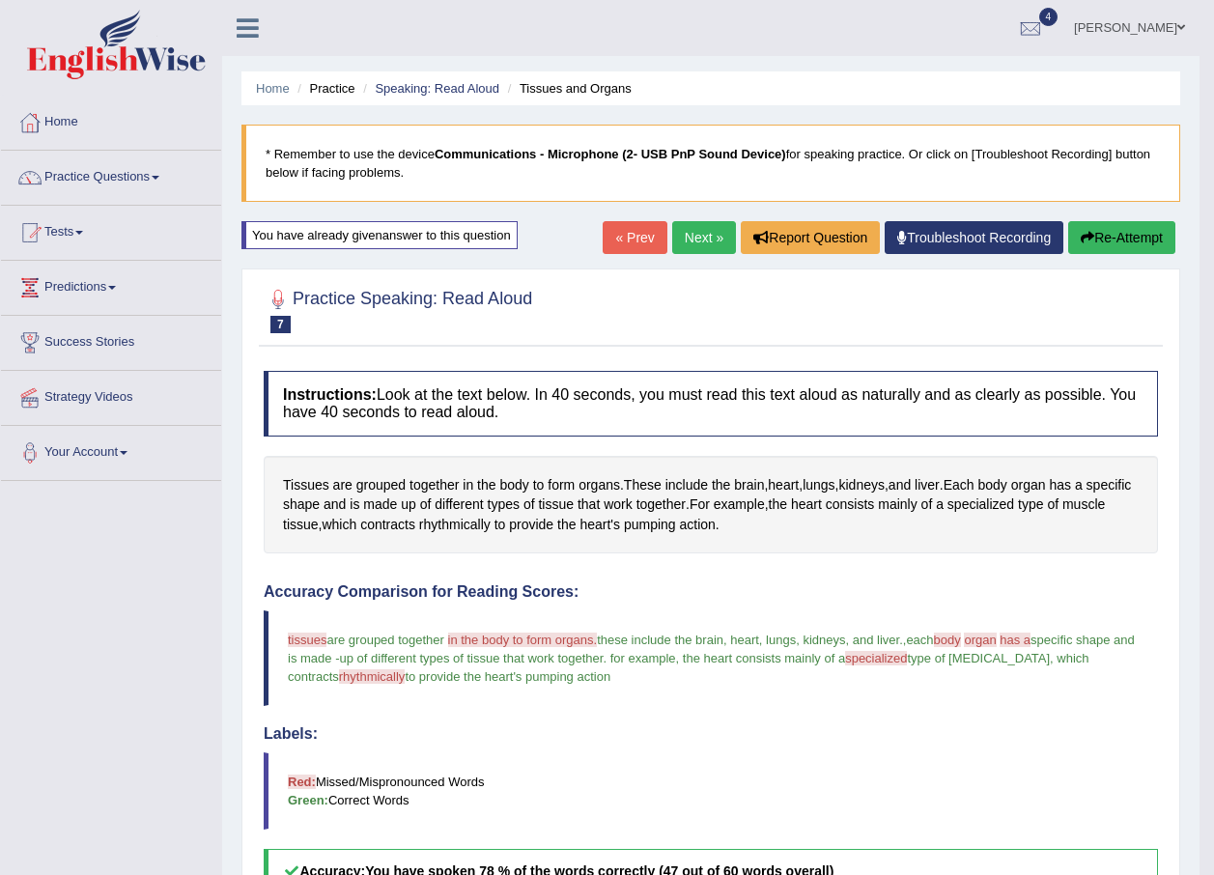
click at [692, 236] on link "Next »" at bounding box center [704, 237] width 64 height 33
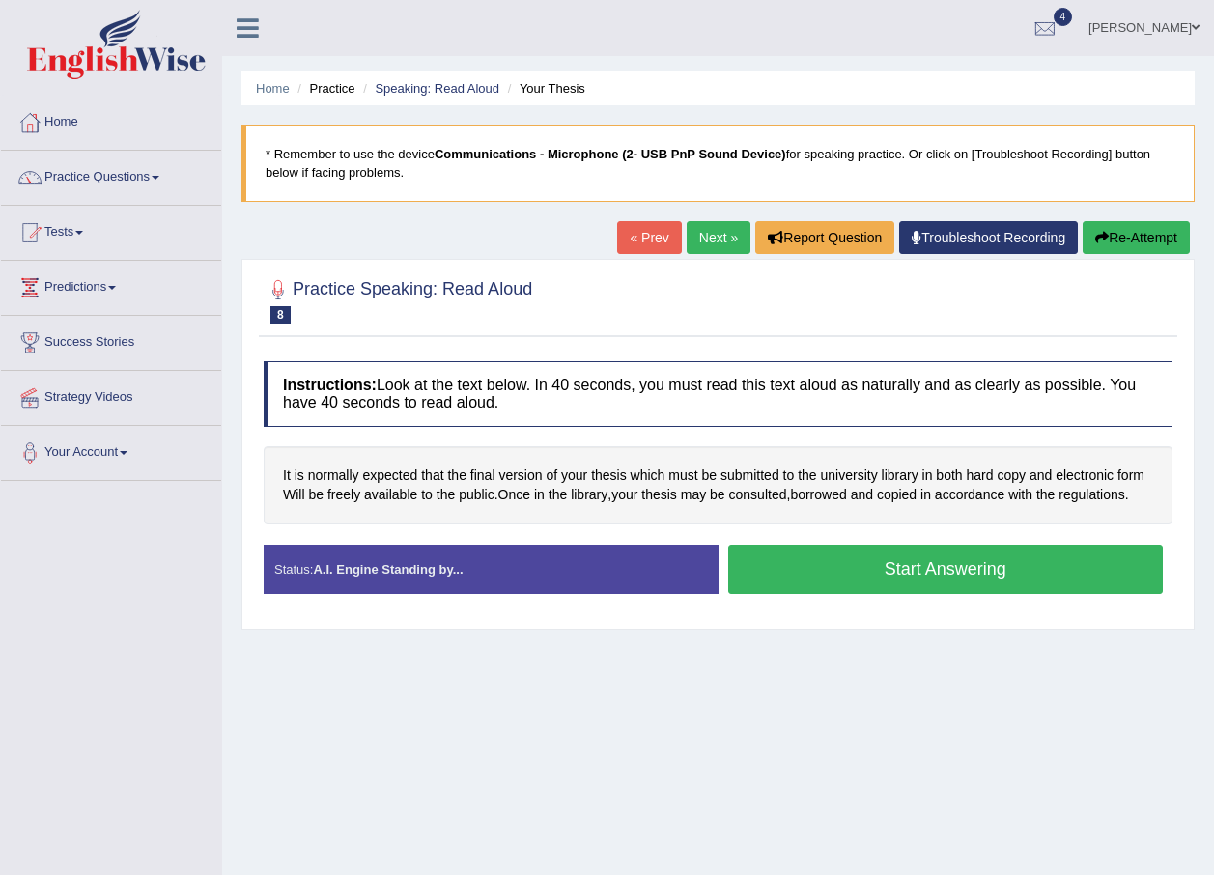
click at [890, 568] on button "Start Answering" at bounding box center [946, 569] width 436 height 49
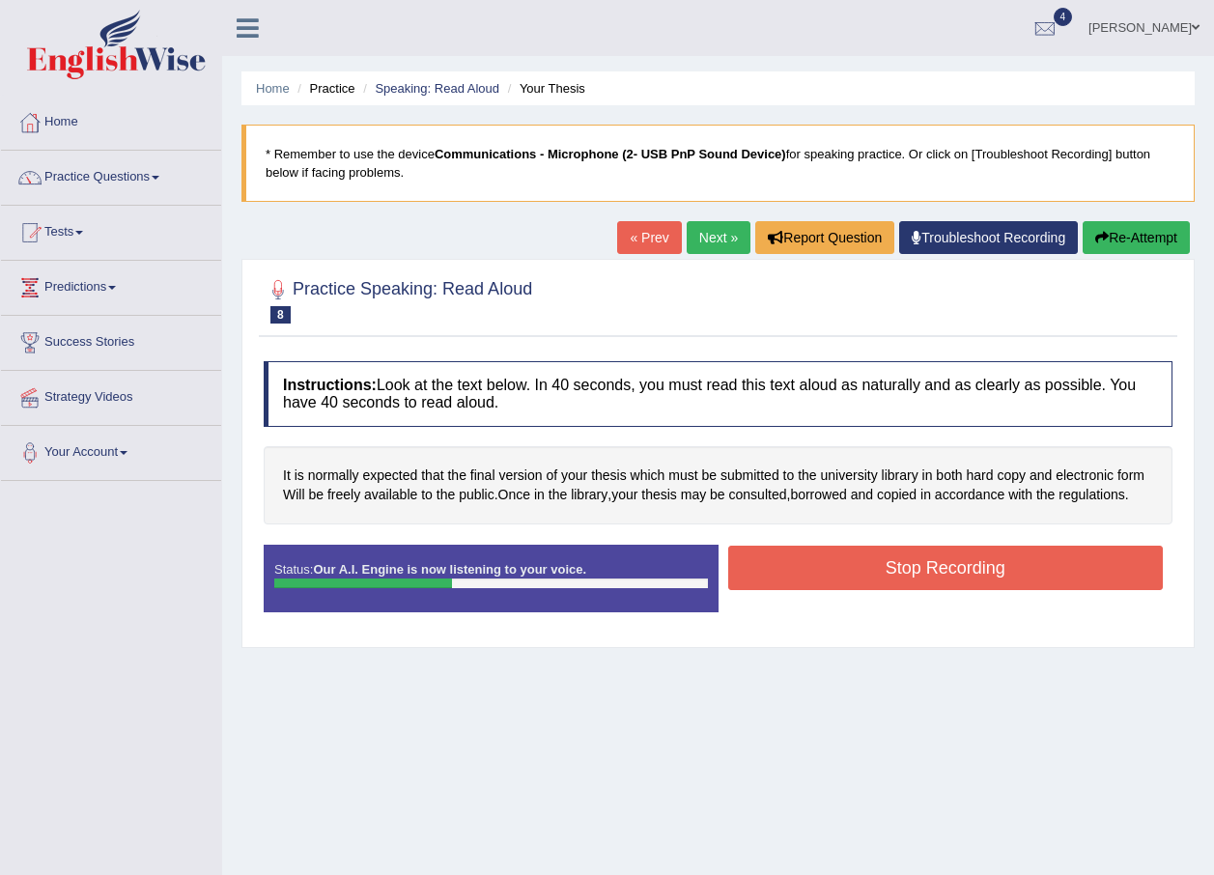
click at [890, 568] on button "Stop Recording" at bounding box center [946, 568] width 436 height 44
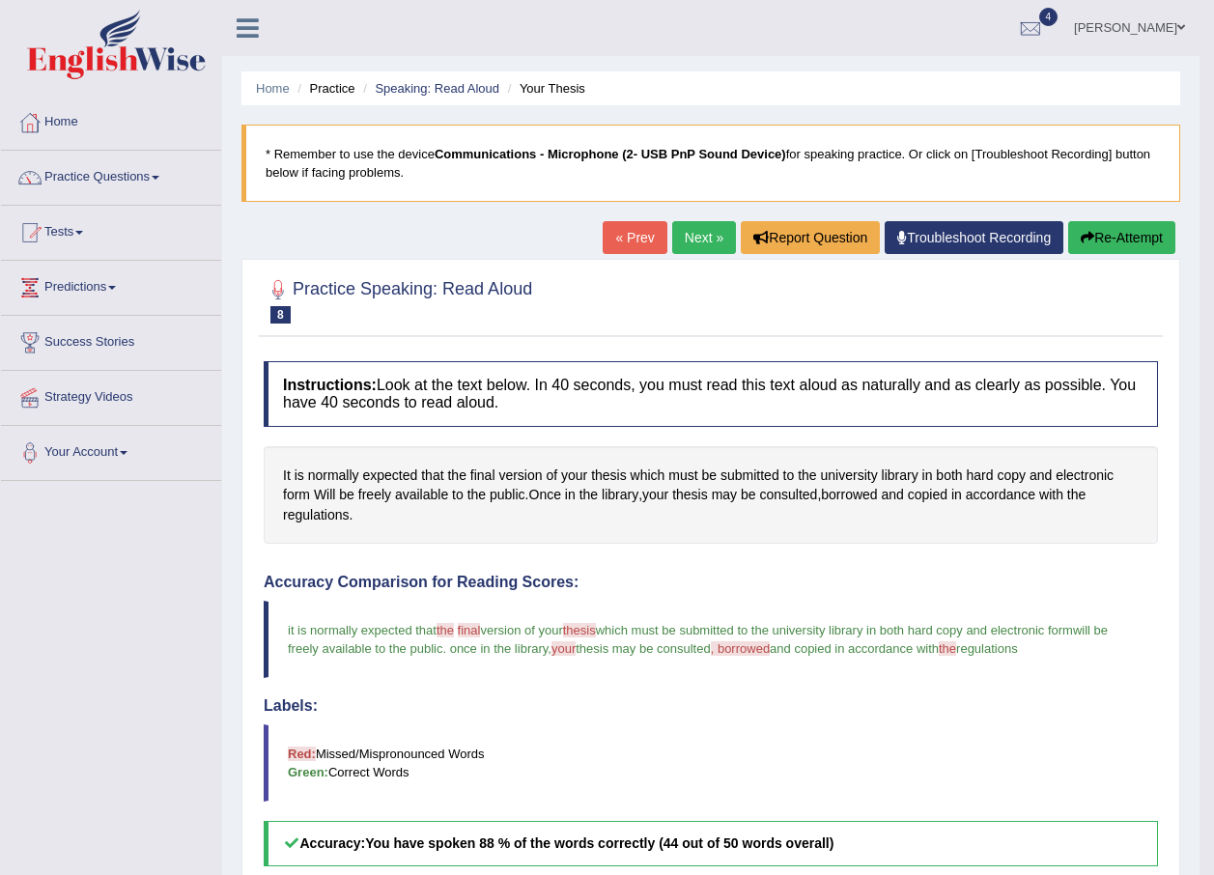
click at [697, 235] on link "Next »" at bounding box center [704, 237] width 64 height 33
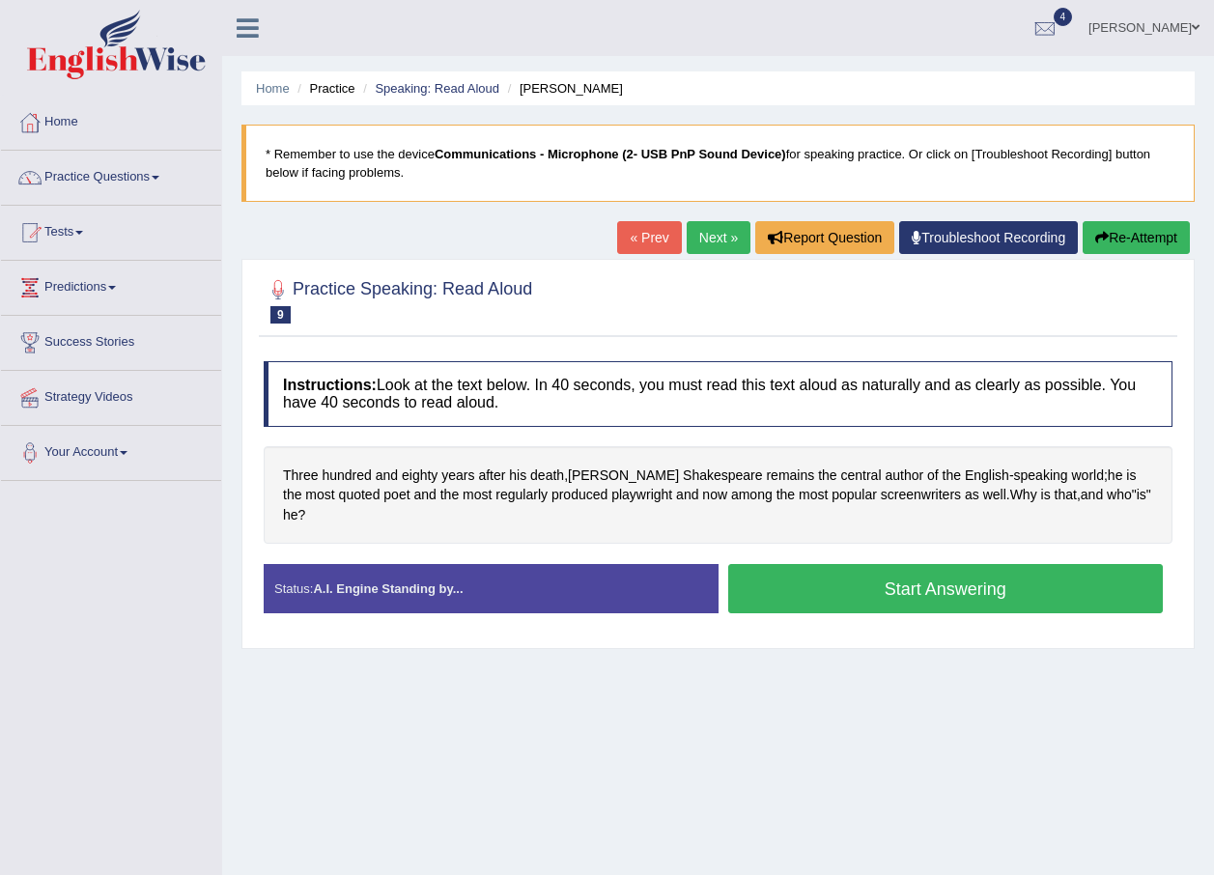
click at [823, 564] on button "Start Answering" at bounding box center [946, 588] width 436 height 49
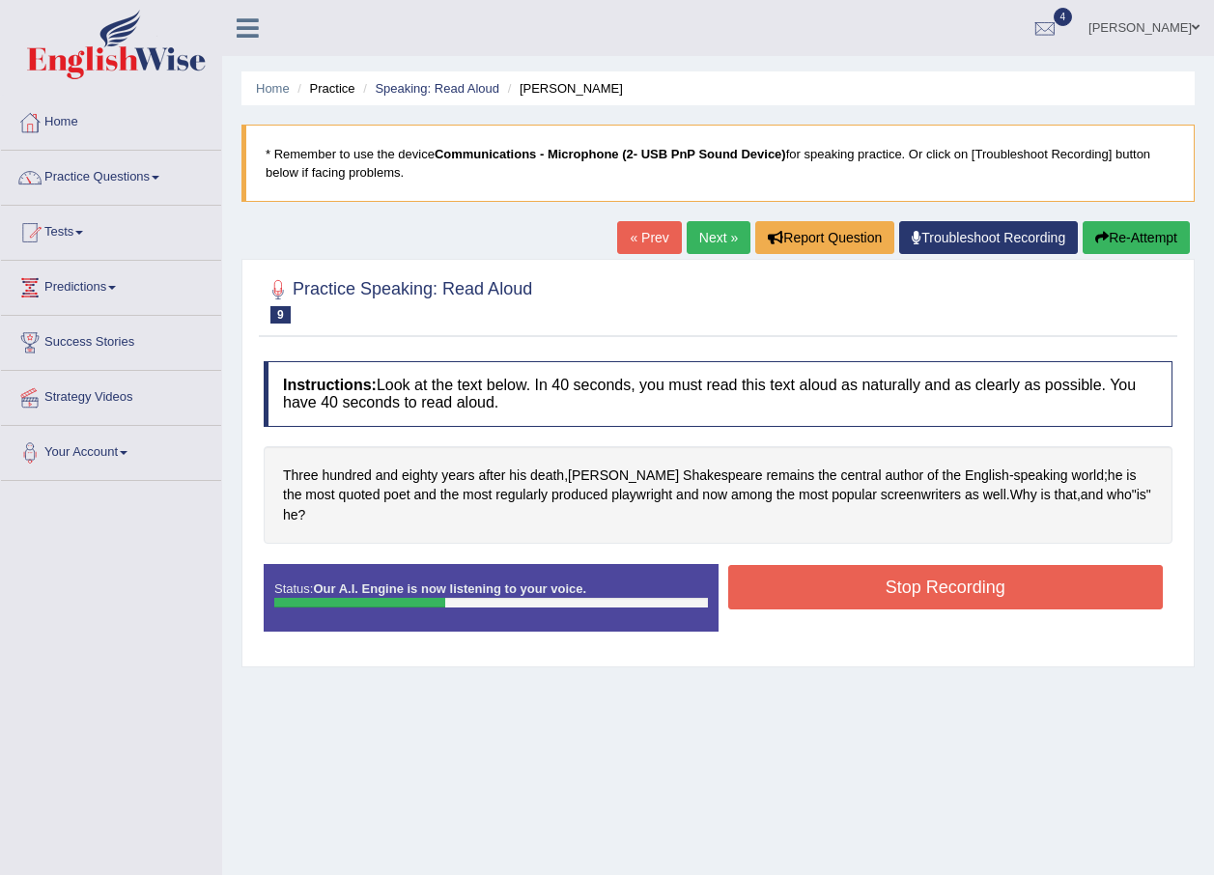
click at [874, 573] on button "Stop Recording" at bounding box center [946, 587] width 436 height 44
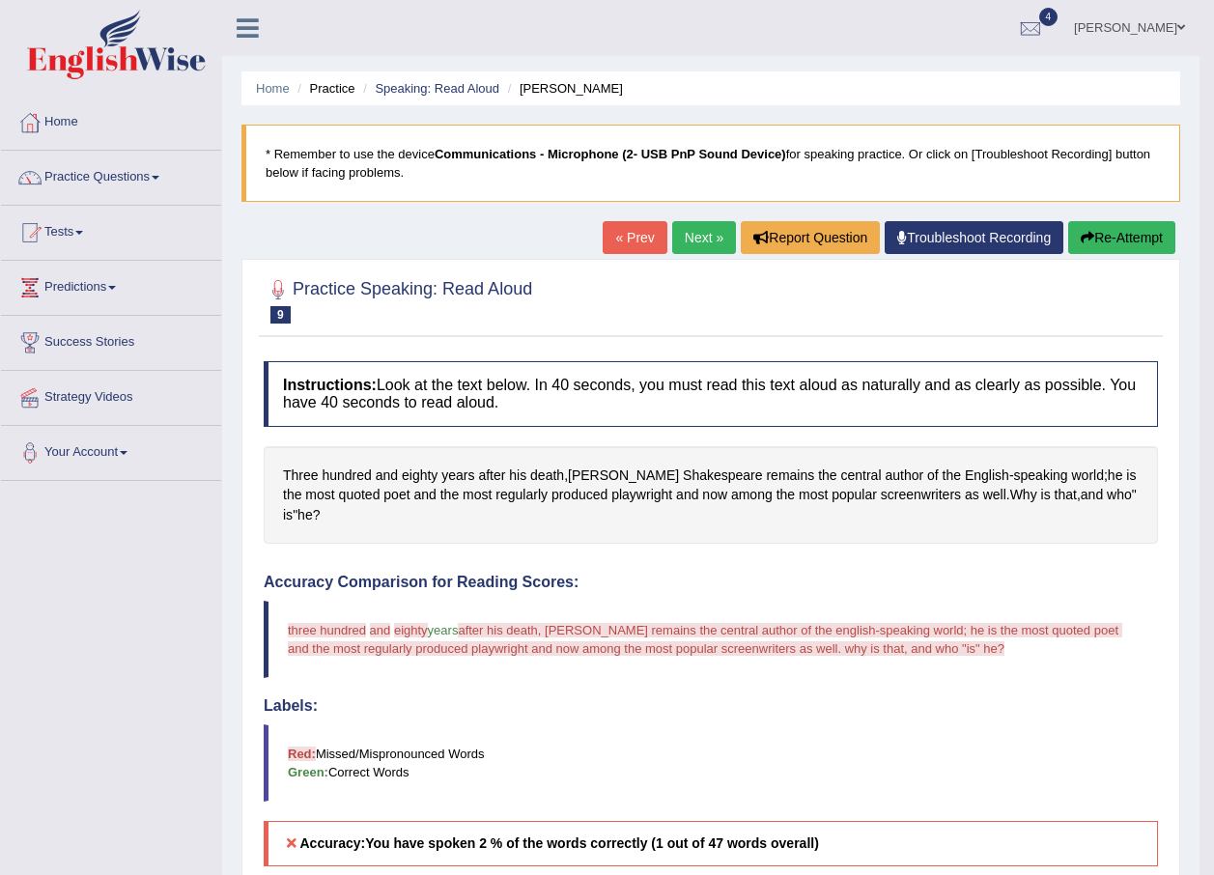
click at [1096, 232] on button "Re-Attempt" at bounding box center [1121, 237] width 107 height 33
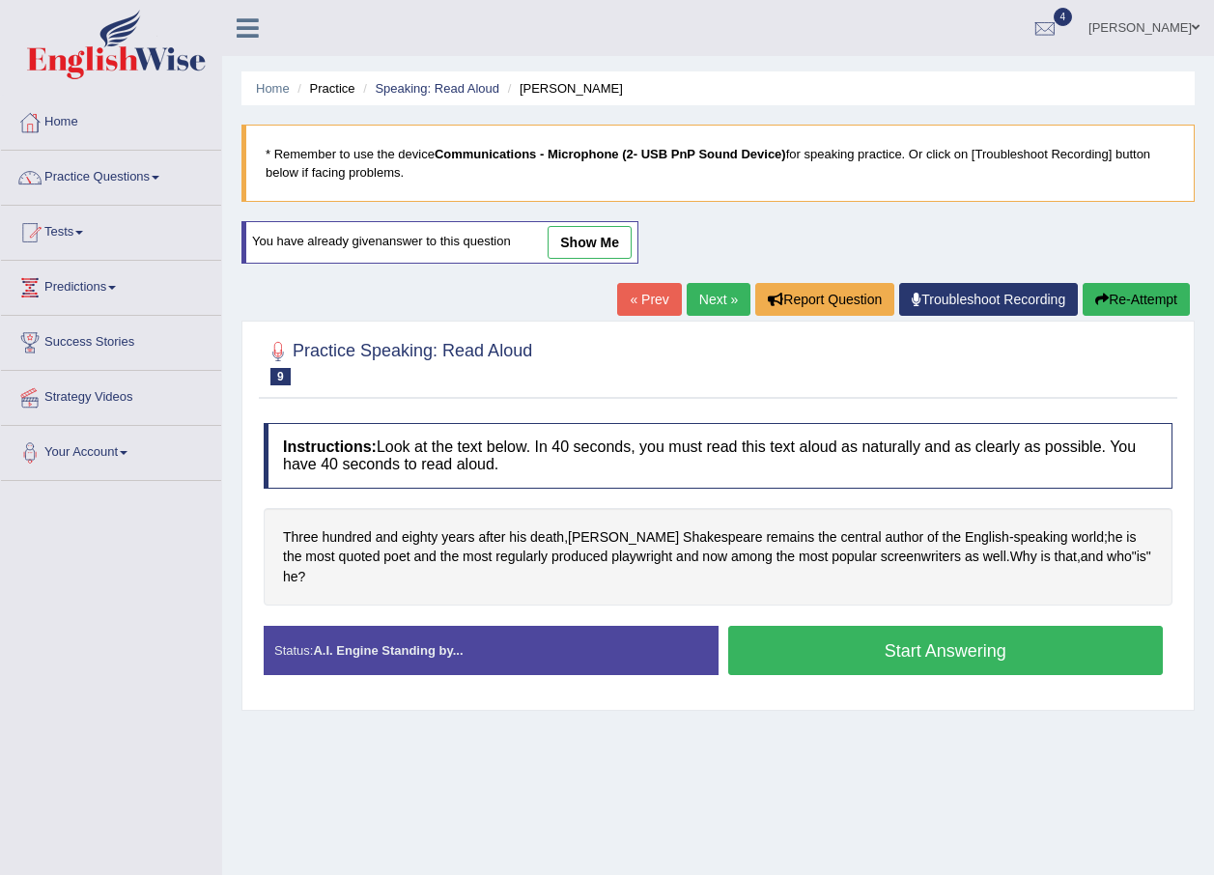
click at [843, 630] on button "Start Answering" at bounding box center [946, 650] width 436 height 49
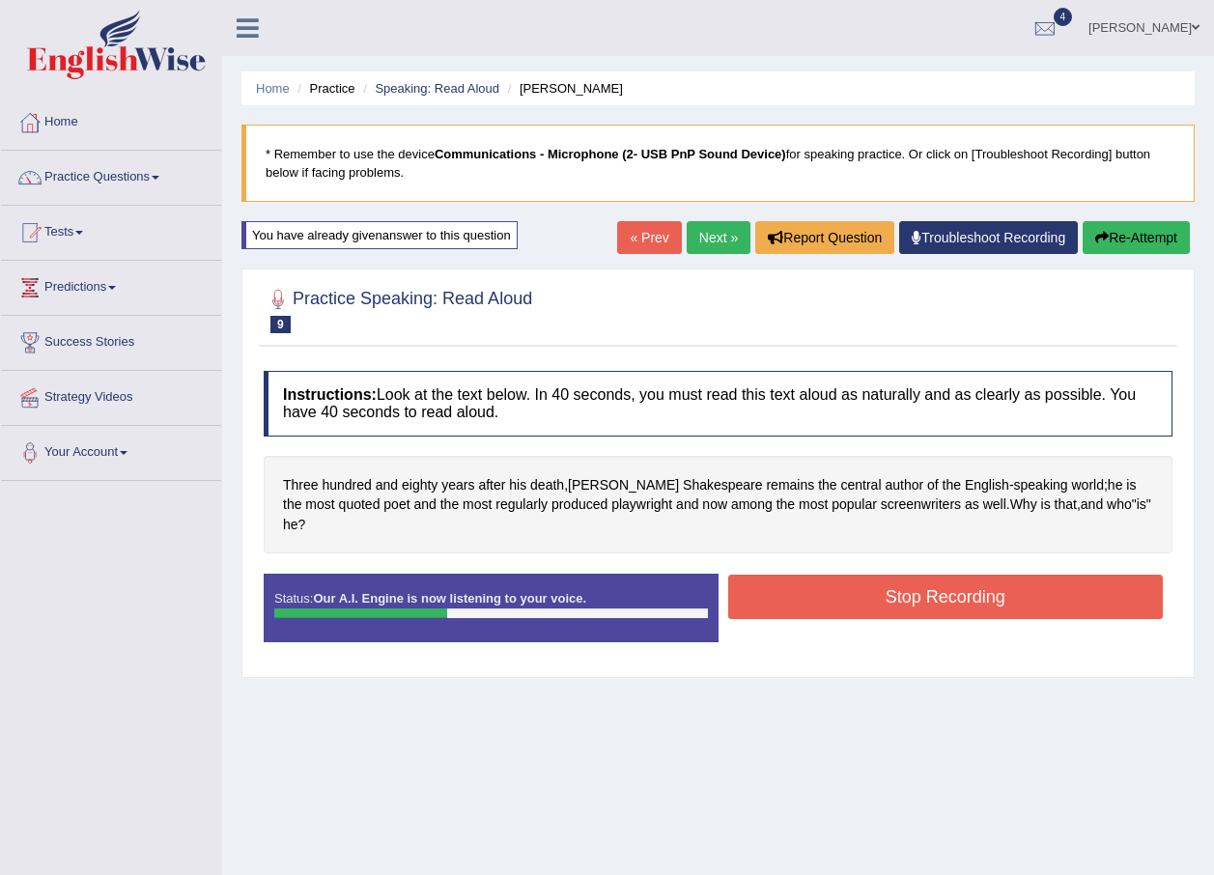
click at [880, 580] on button "Stop Recording" at bounding box center [946, 597] width 436 height 44
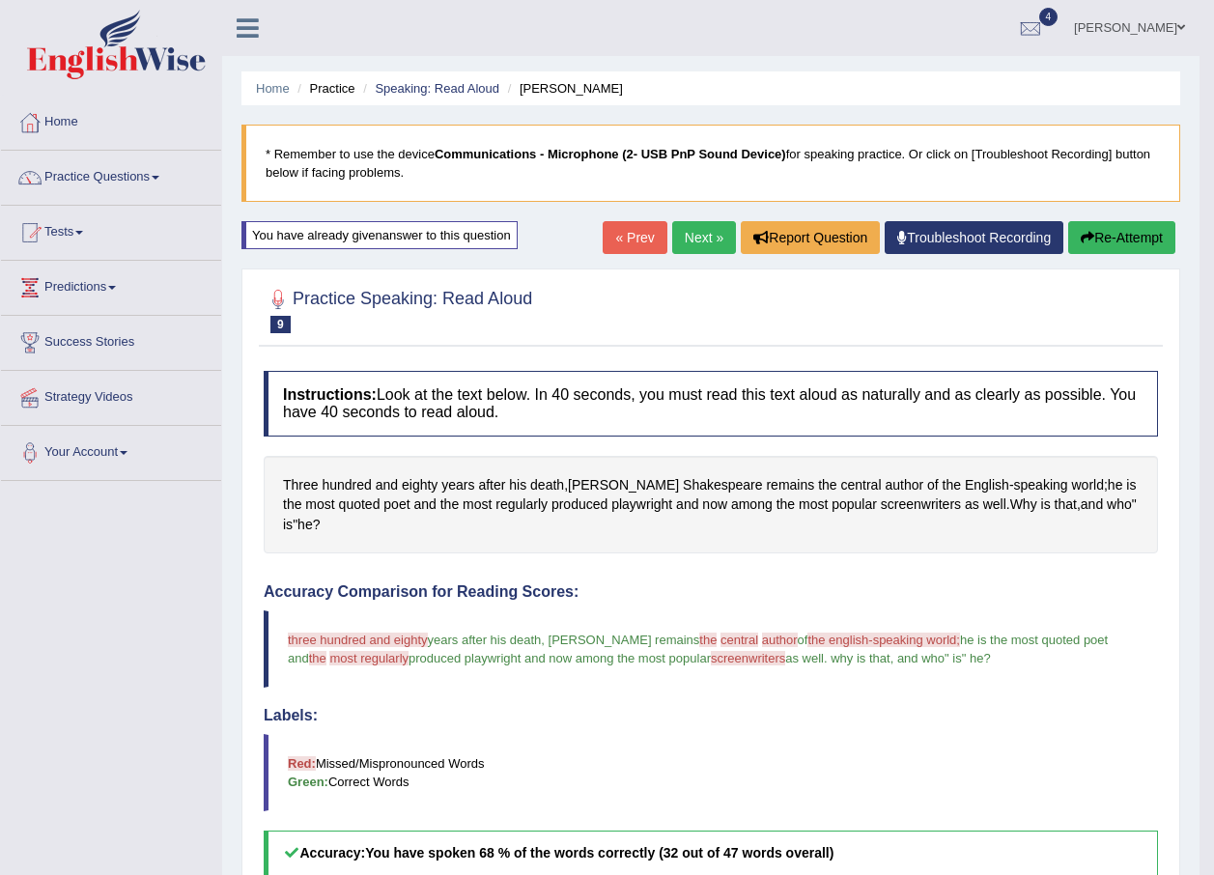
click at [697, 239] on link "Next »" at bounding box center [704, 237] width 64 height 33
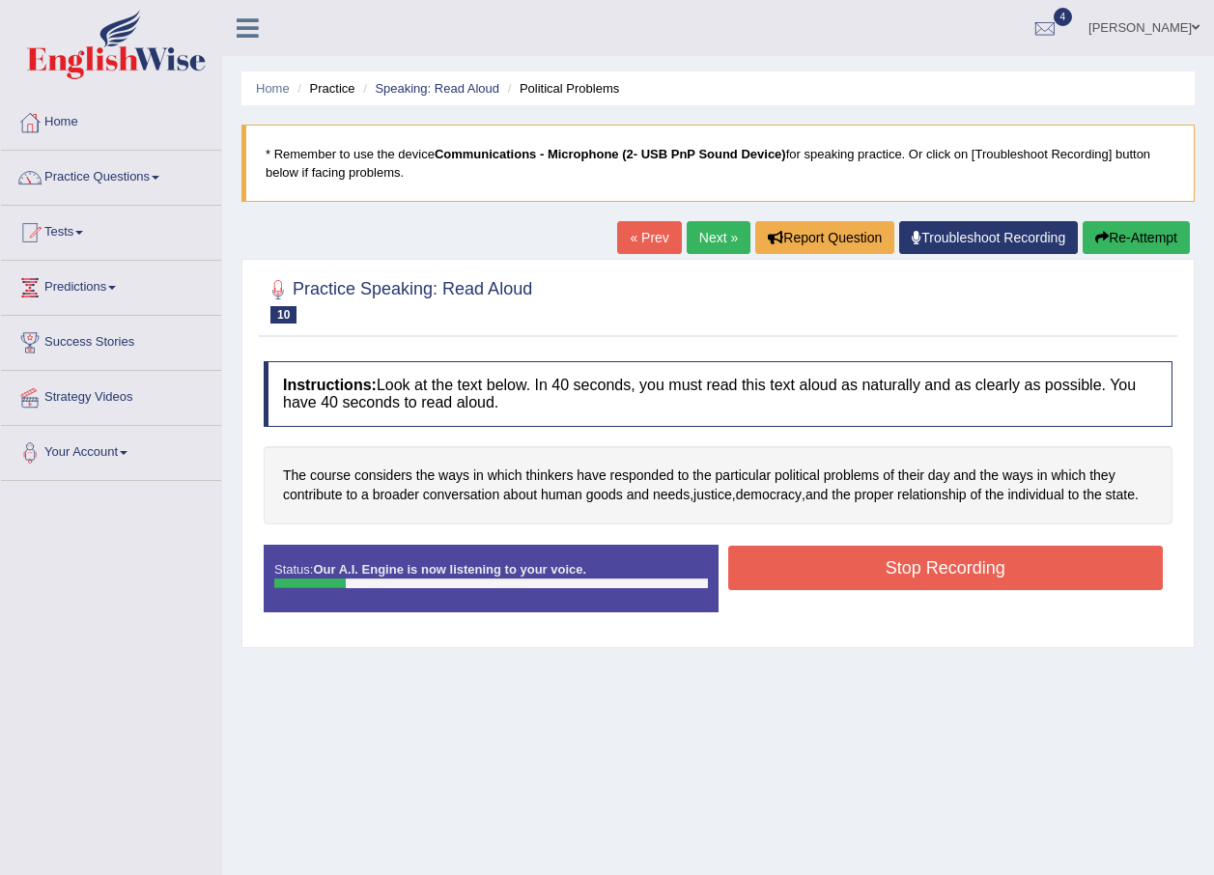
click at [1106, 234] on button "Re-Attempt" at bounding box center [1136, 237] width 107 height 33
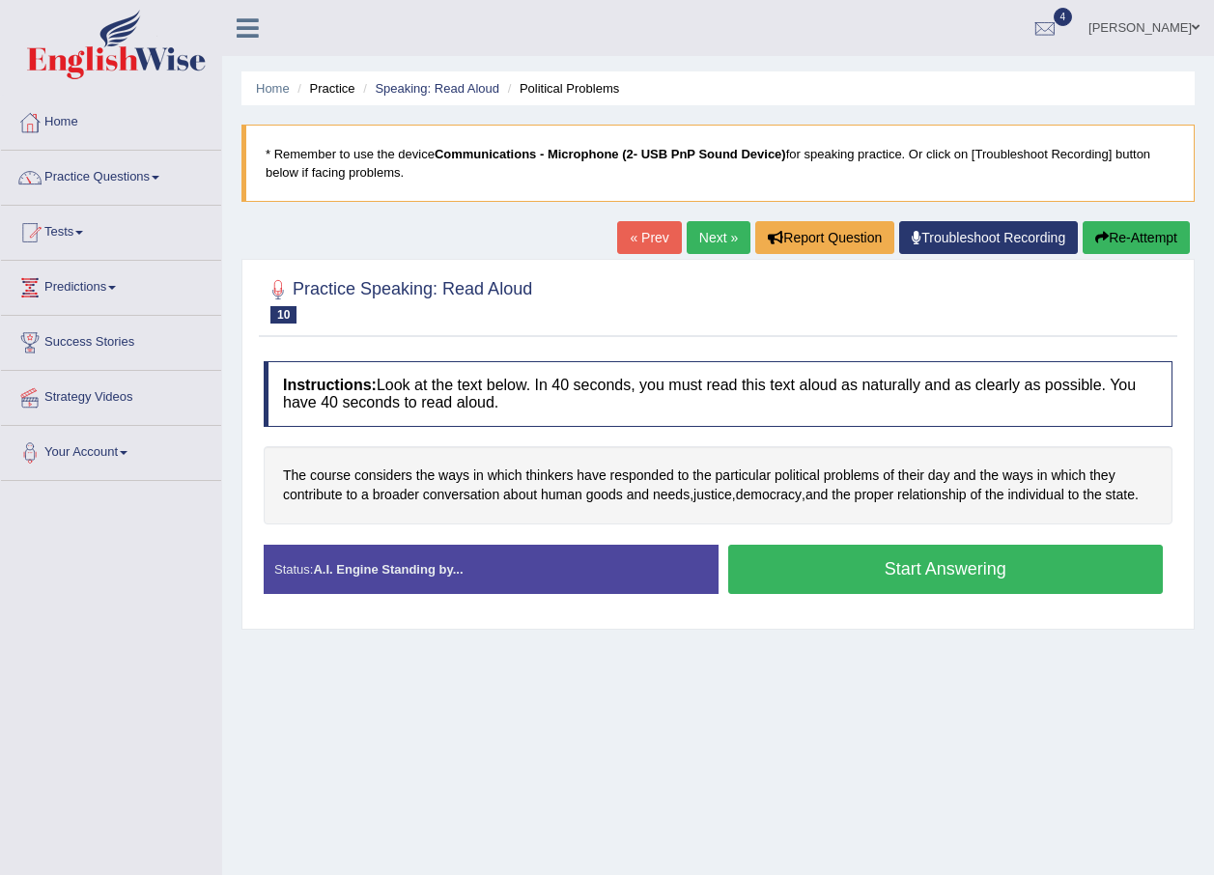
click at [877, 558] on button "Start Answering" at bounding box center [946, 569] width 436 height 49
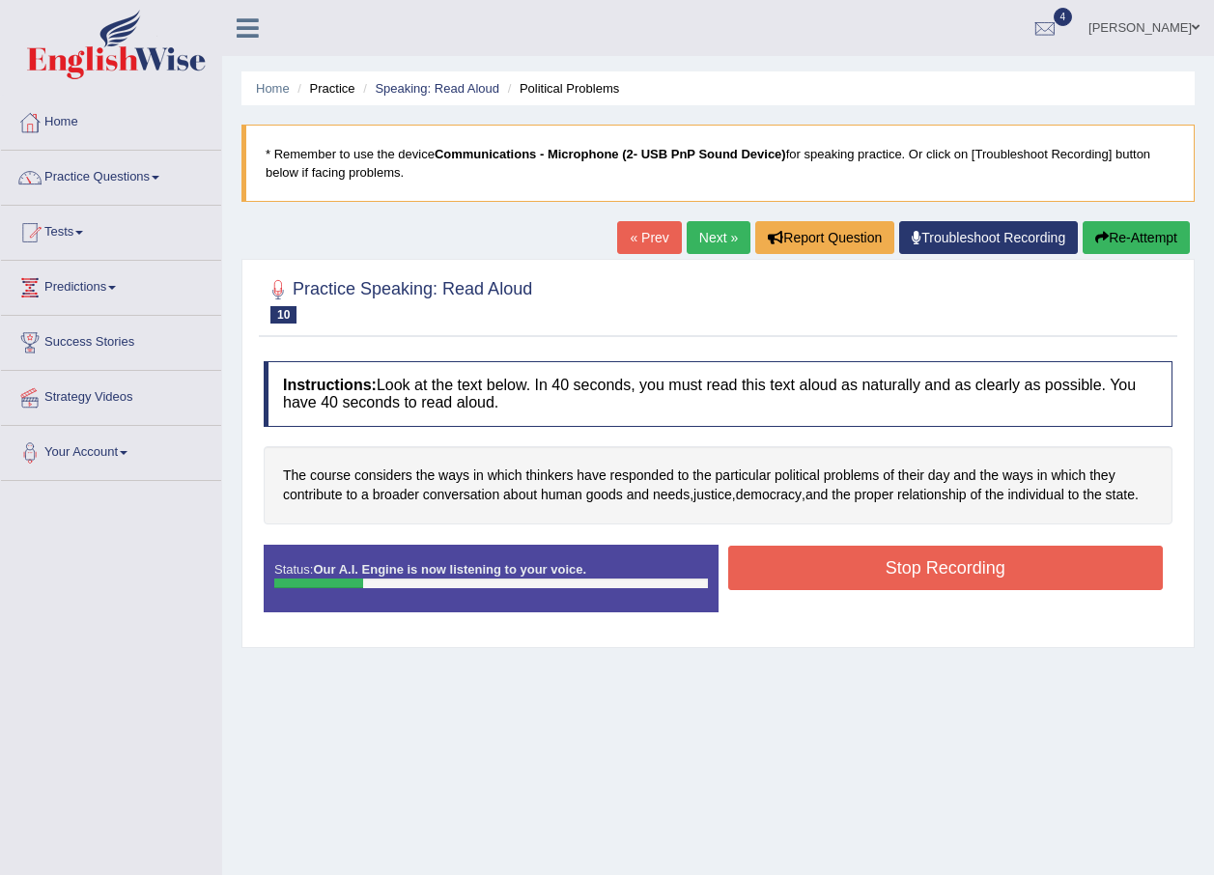
click at [876, 549] on button "Stop Recording" at bounding box center [946, 568] width 436 height 44
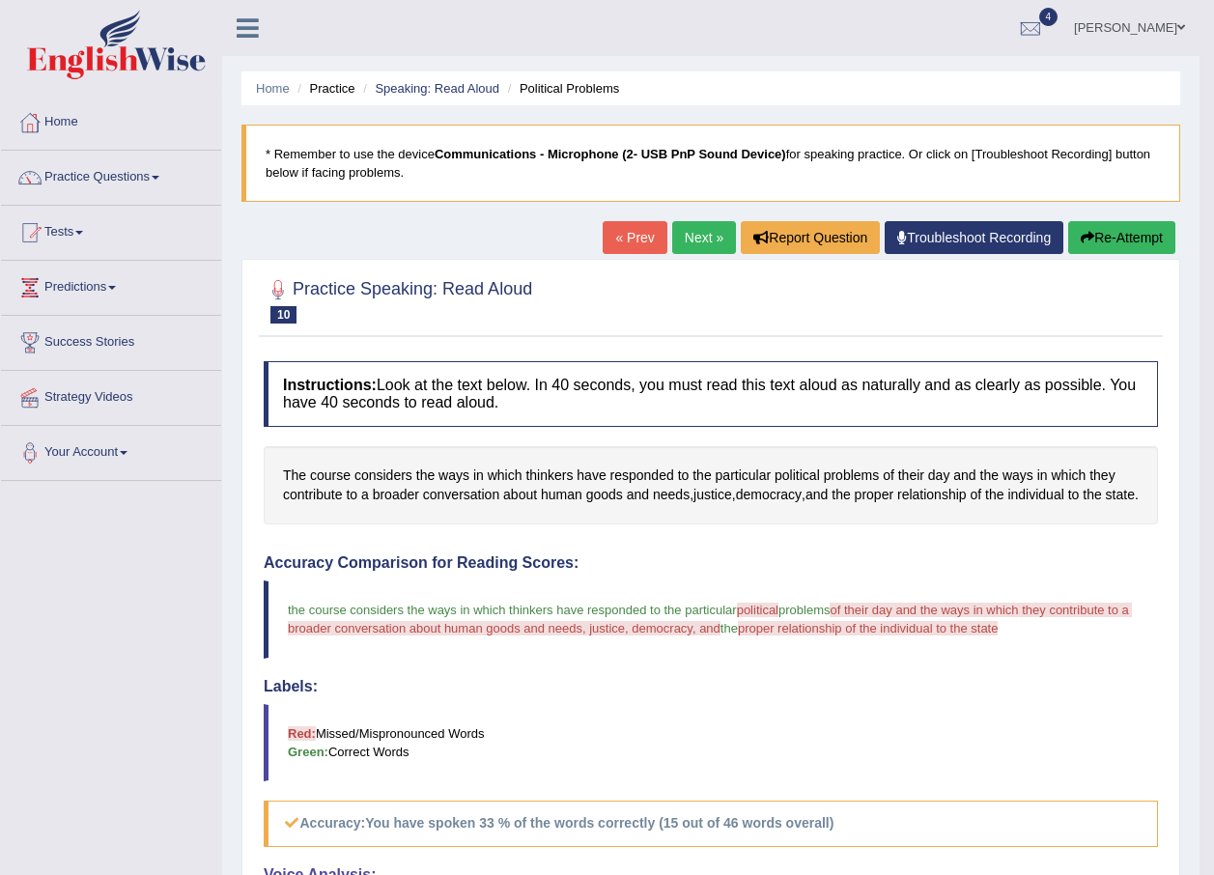
click at [1112, 242] on button "Re-Attempt" at bounding box center [1121, 237] width 107 height 33
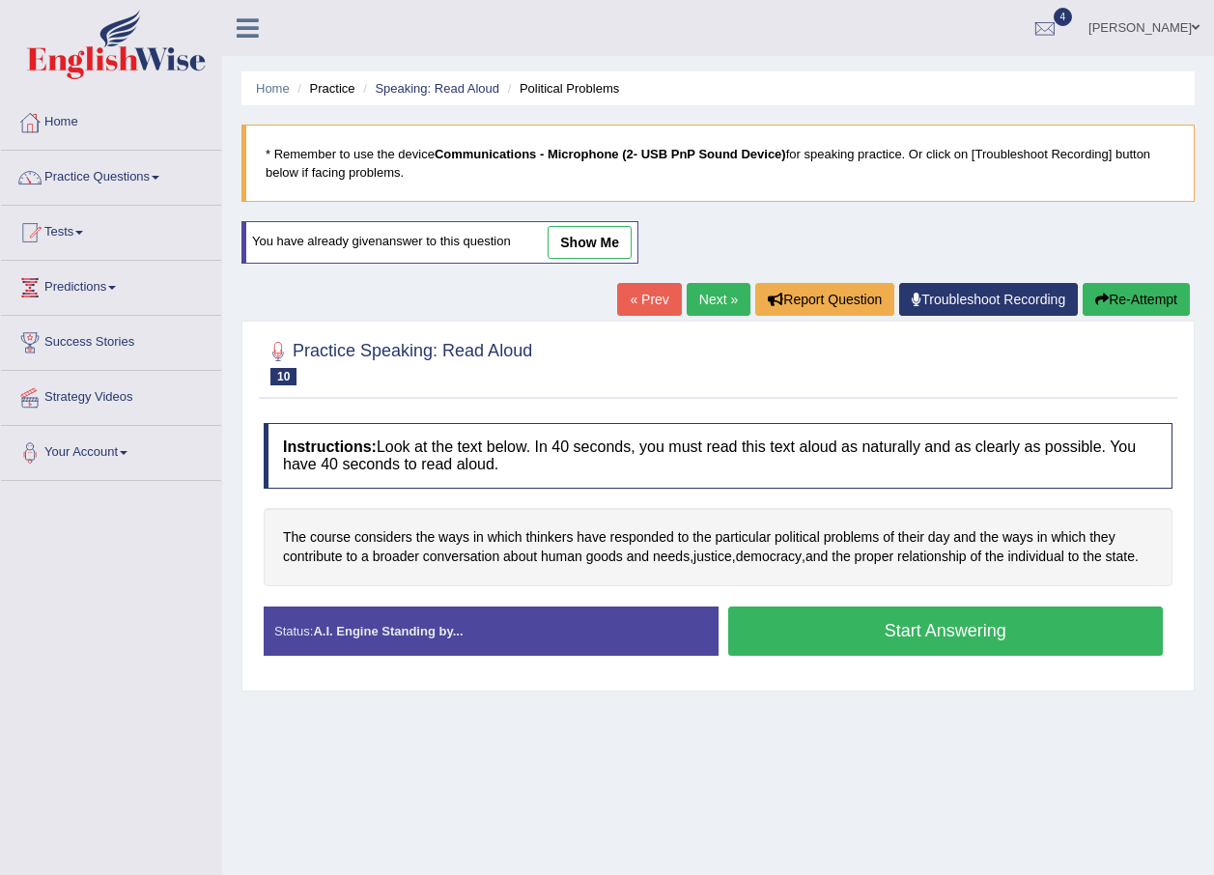
click at [857, 627] on button "Start Answering" at bounding box center [946, 630] width 436 height 49
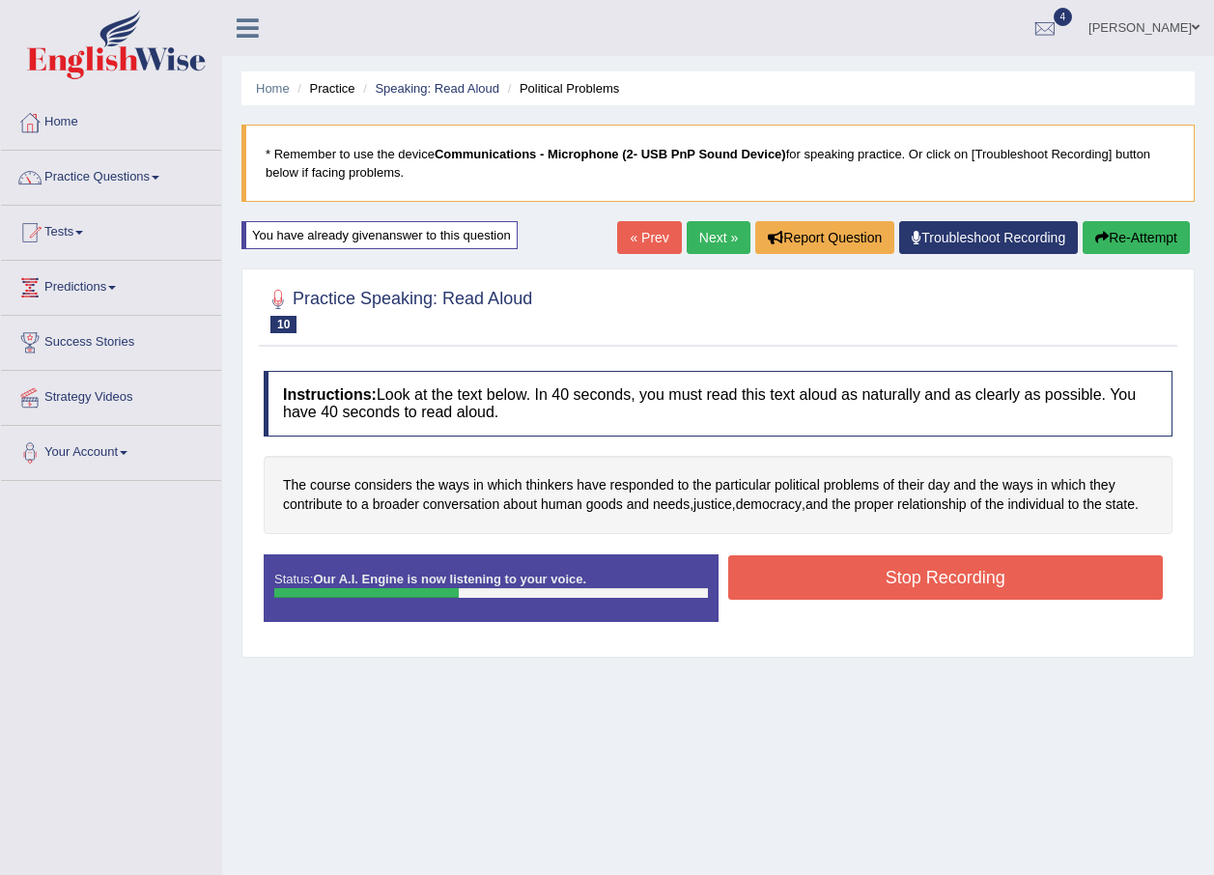
click at [838, 580] on button "Stop Recording" at bounding box center [946, 577] width 436 height 44
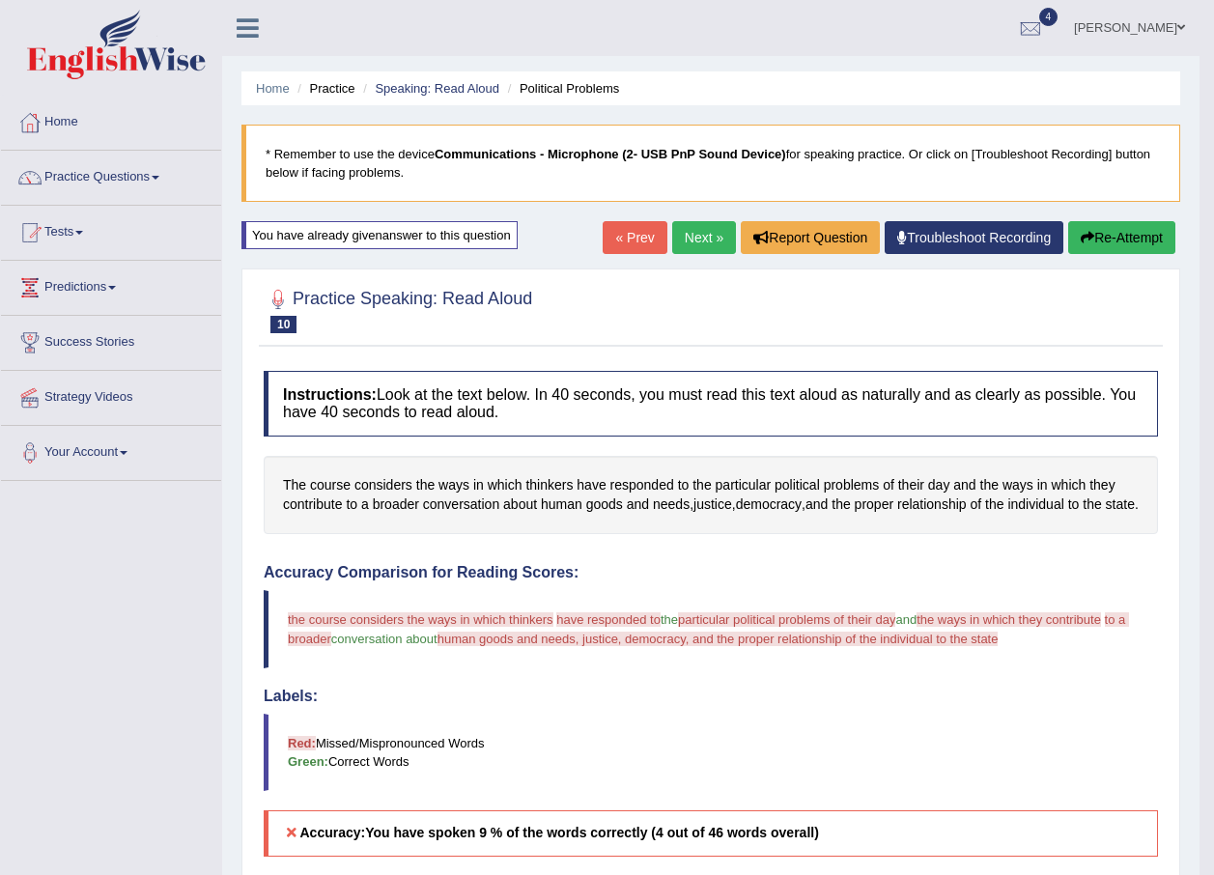
click at [1111, 240] on button "Re-Attempt" at bounding box center [1121, 237] width 107 height 33
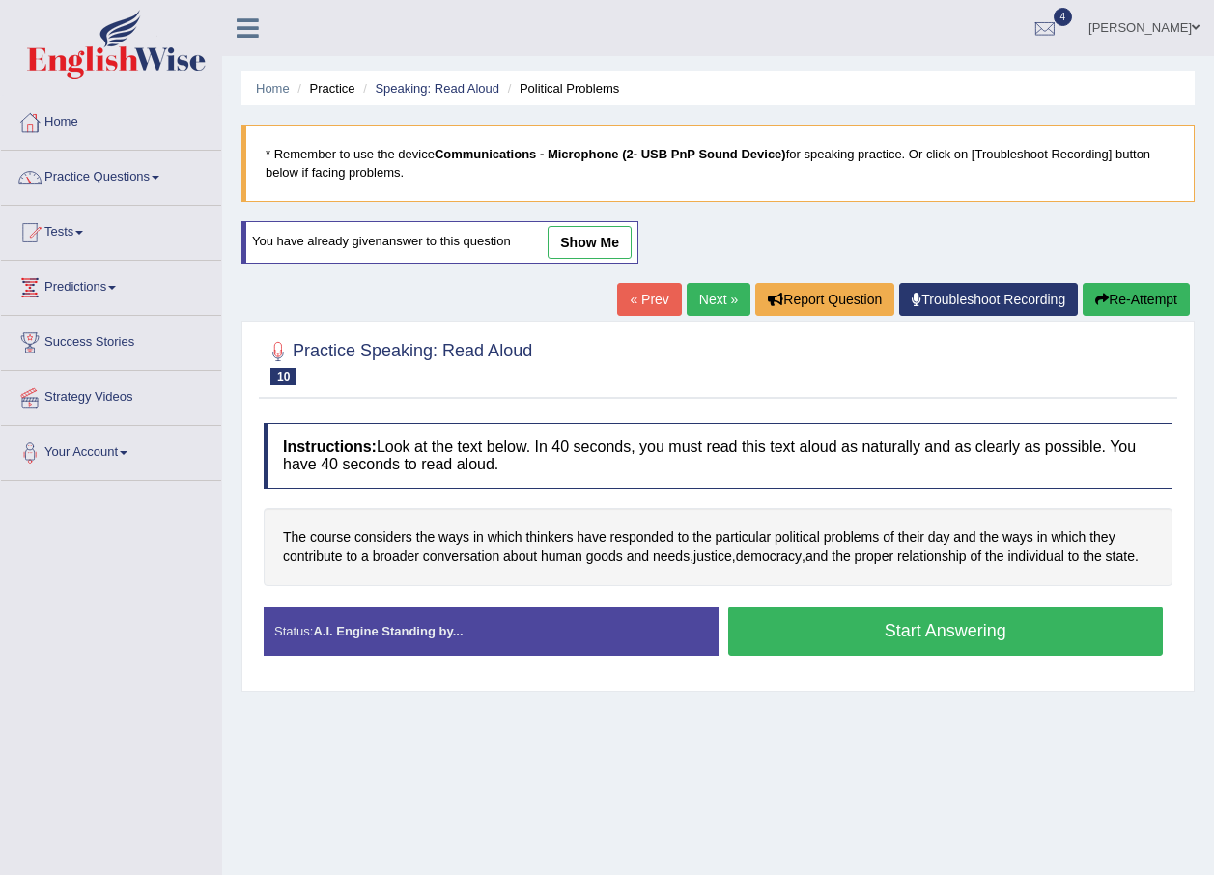
click at [913, 643] on button "Start Answering" at bounding box center [946, 630] width 436 height 49
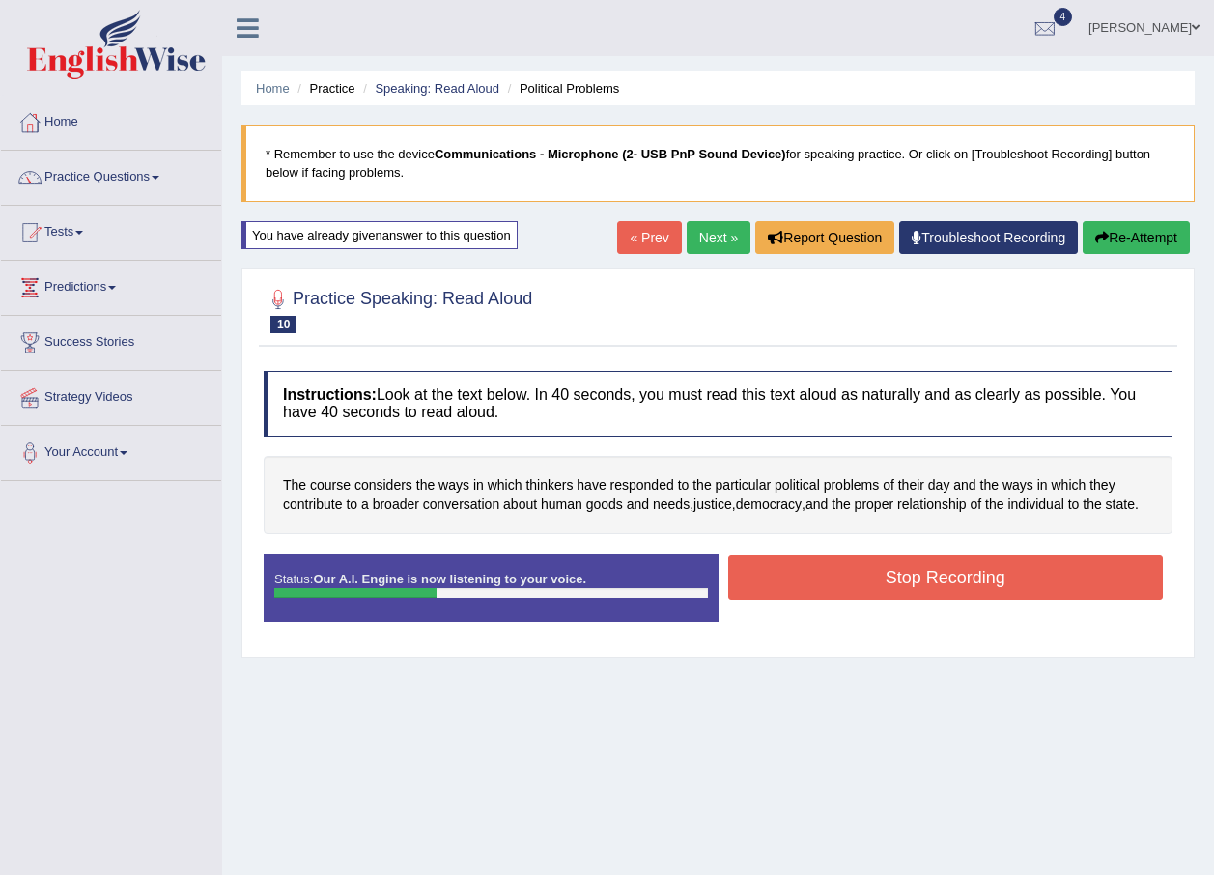
click at [900, 588] on button "Stop Recording" at bounding box center [946, 577] width 436 height 44
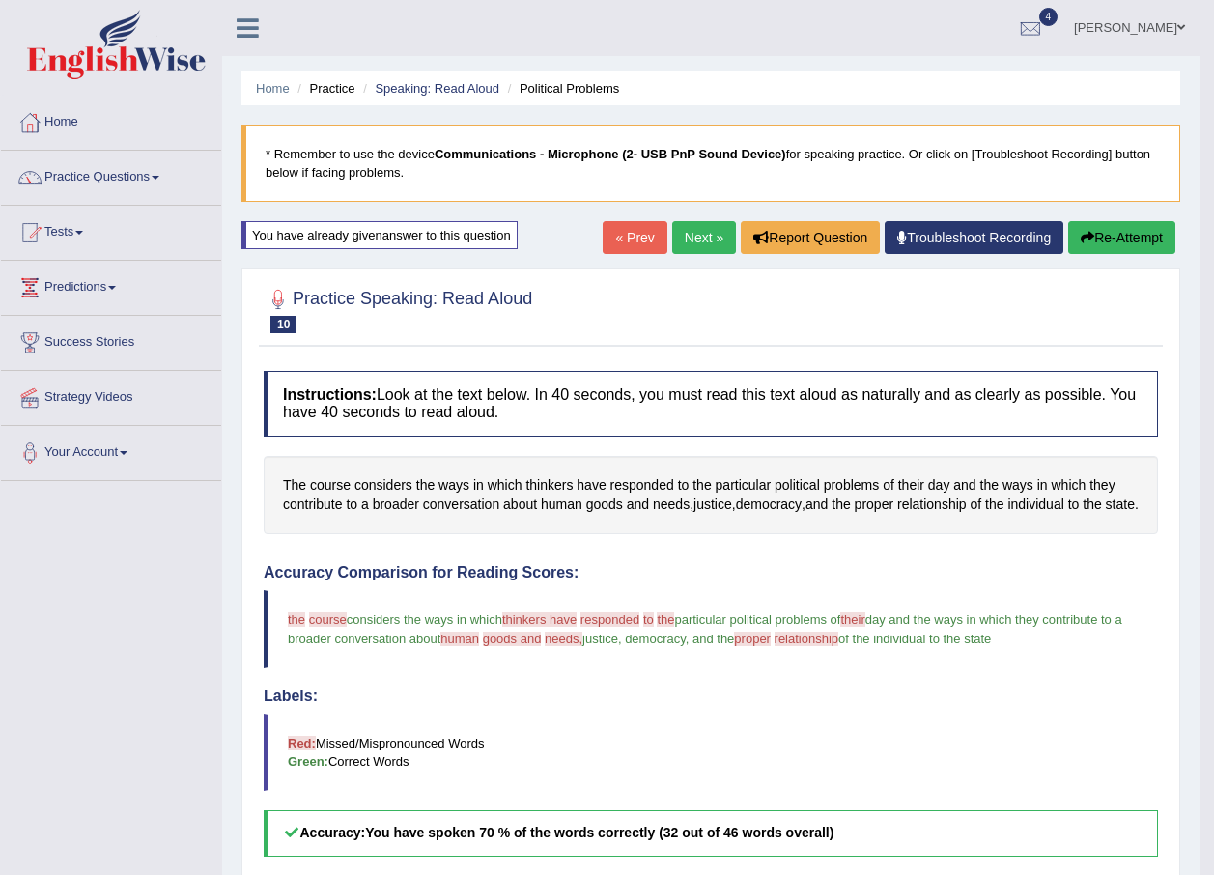
click at [1181, 26] on span at bounding box center [1181, 27] width 8 height 13
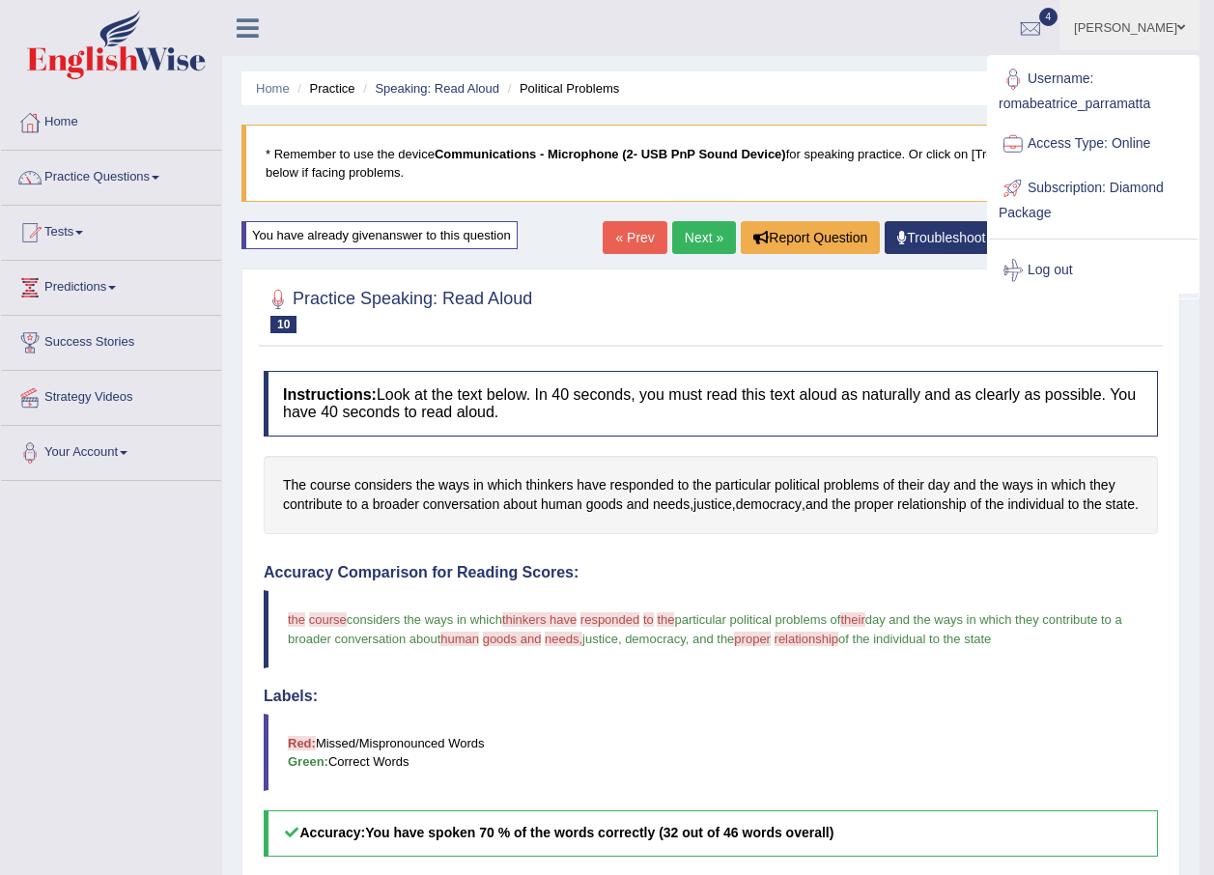
click at [695, 242] on link "Next »" at bounding box center [704, 237] width 64 height 33
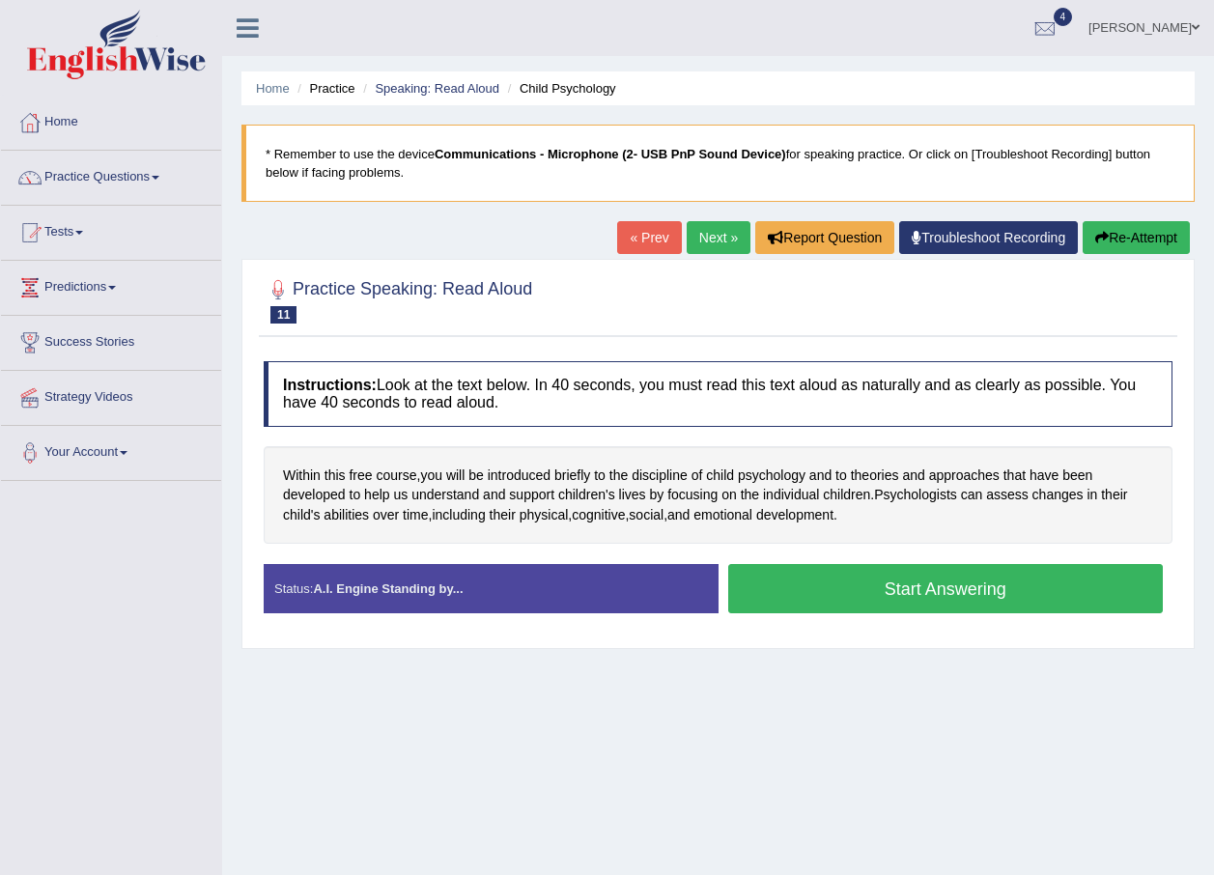
click at [910, 586] on button "Start Answering" at bounding box center [946, 588] width 436 height 49
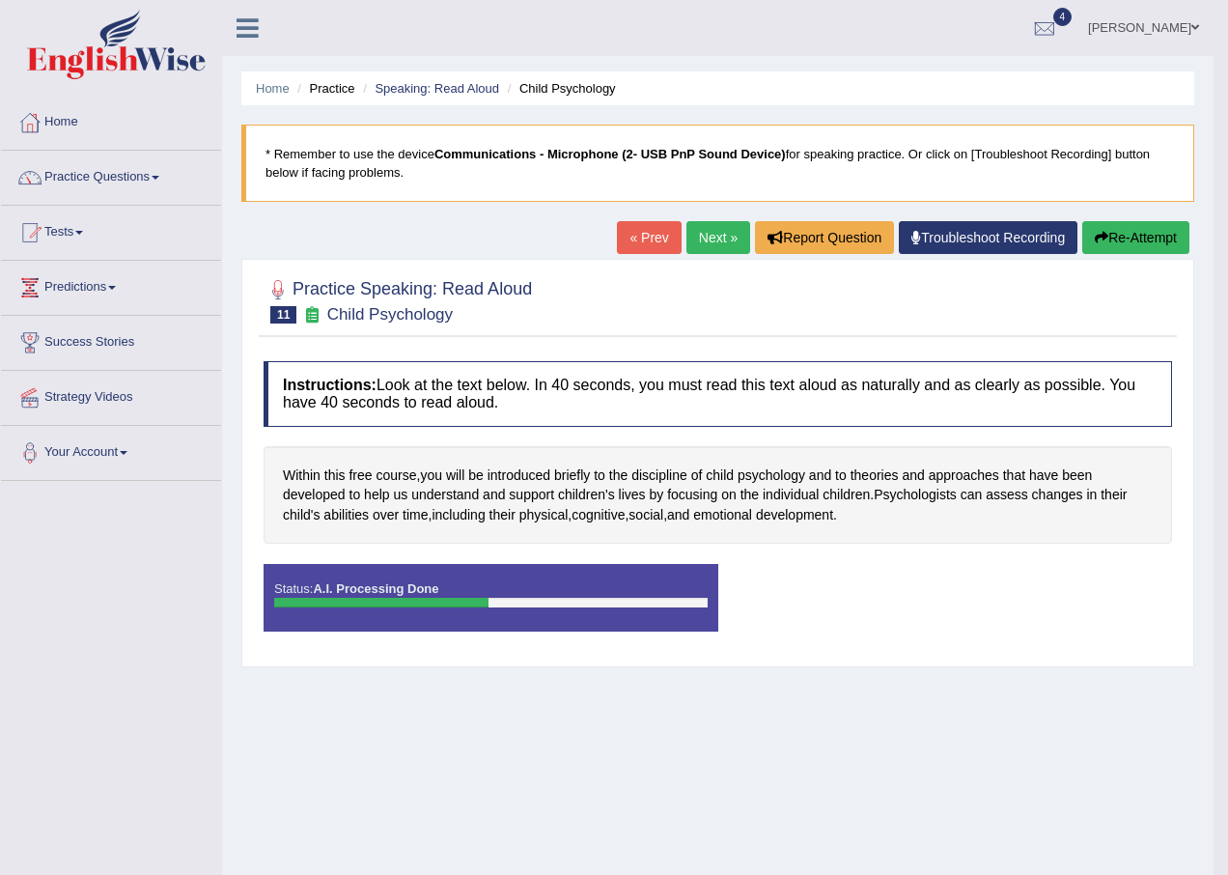
click at [0, 0] on div "Saving your answer..." at bounding box center [0, 0] width 0 height 0
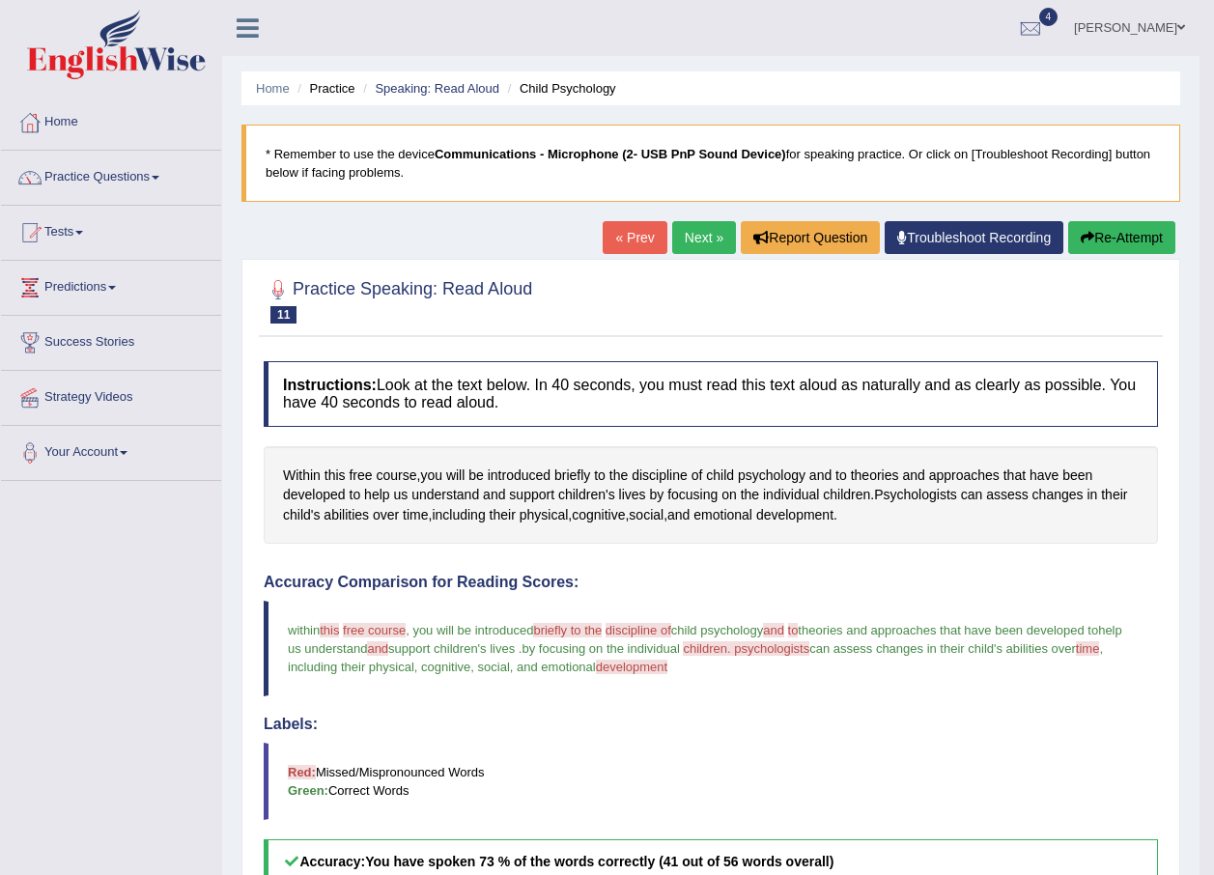
click at [697, 234] on link "Next »" at bounding box center [704, 237] width 64 height 33
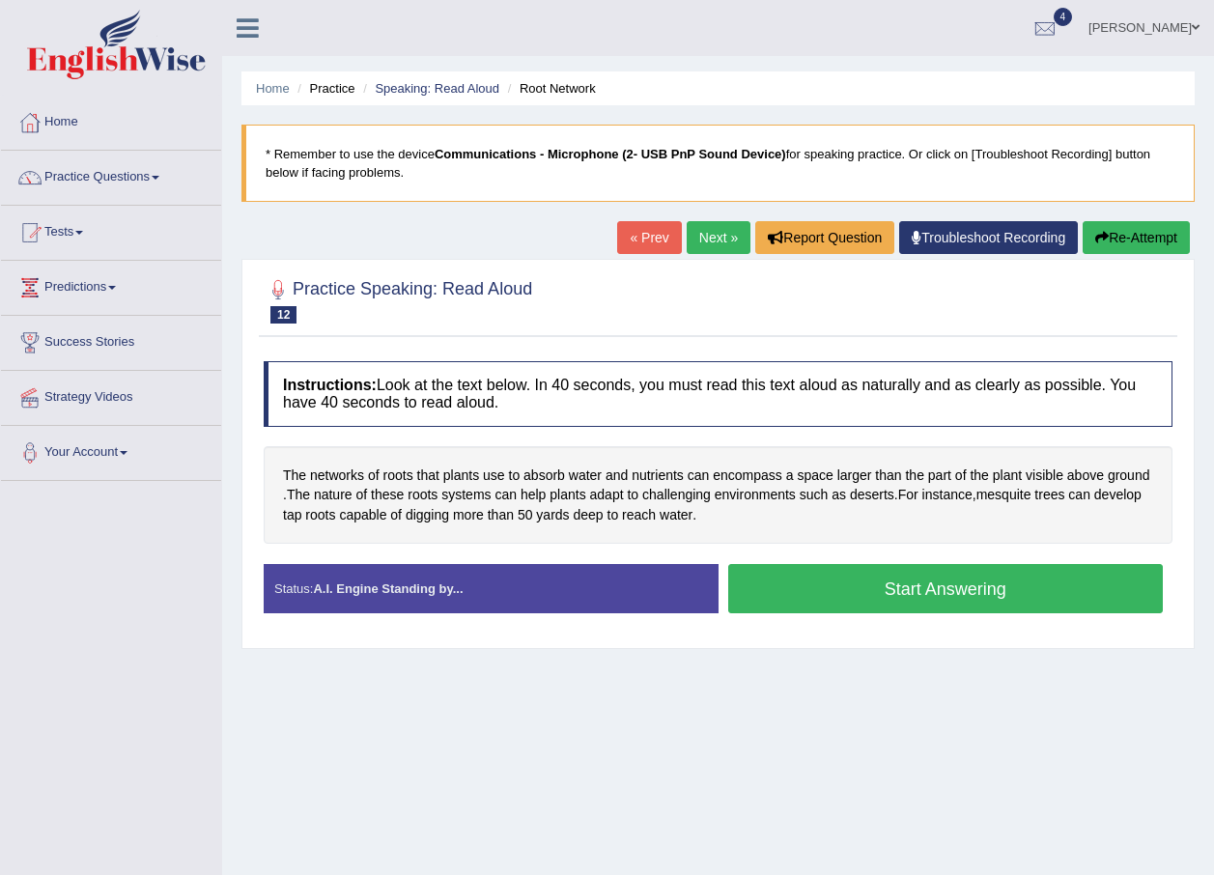
click at [920, 580] on button "Start Answering" at bounding box center [946, 588] width 436 height 49
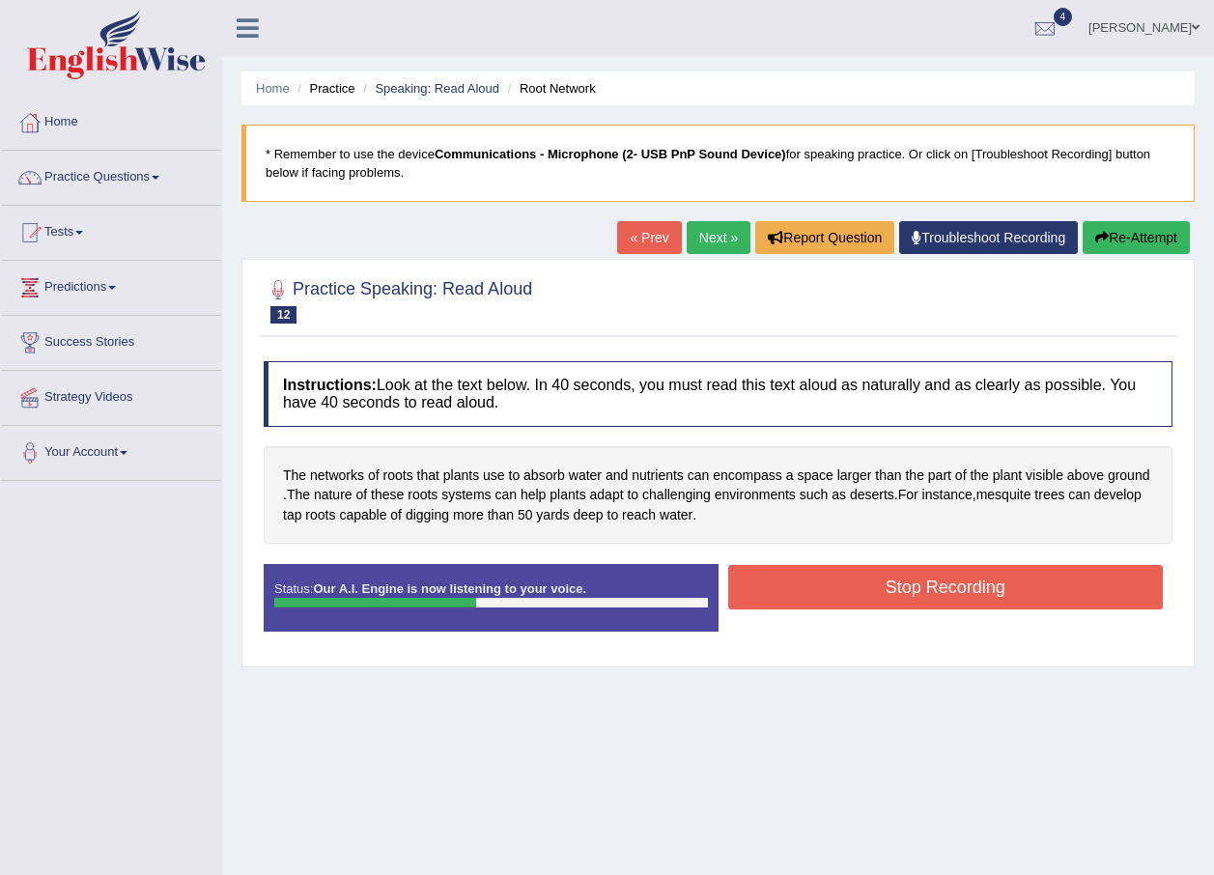
click at [830, 575] on button "Stop Recording" at bounding box center [946, 587] width 436 height 44
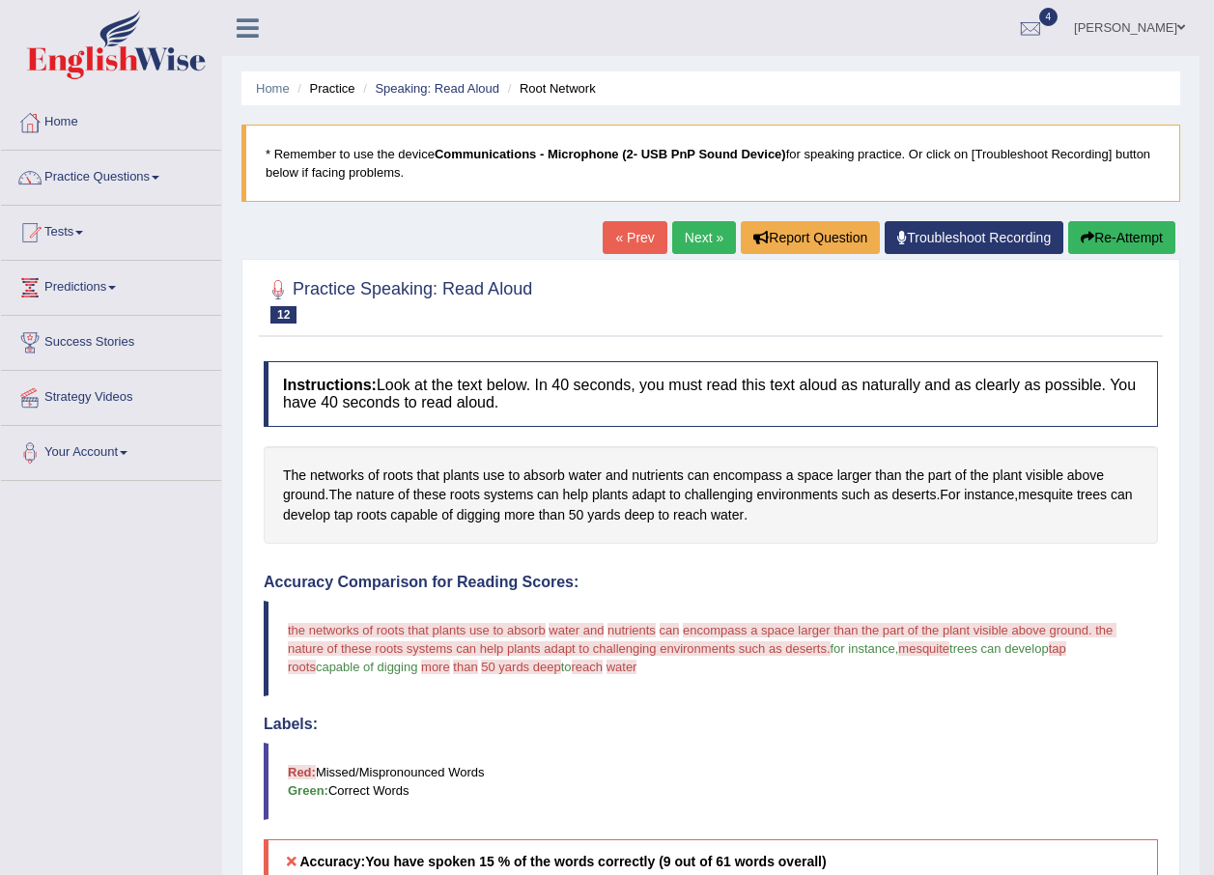
click at [1140, 237] on button "Re-Attempt" at bounding box center [1121, 237] width 107 height 33
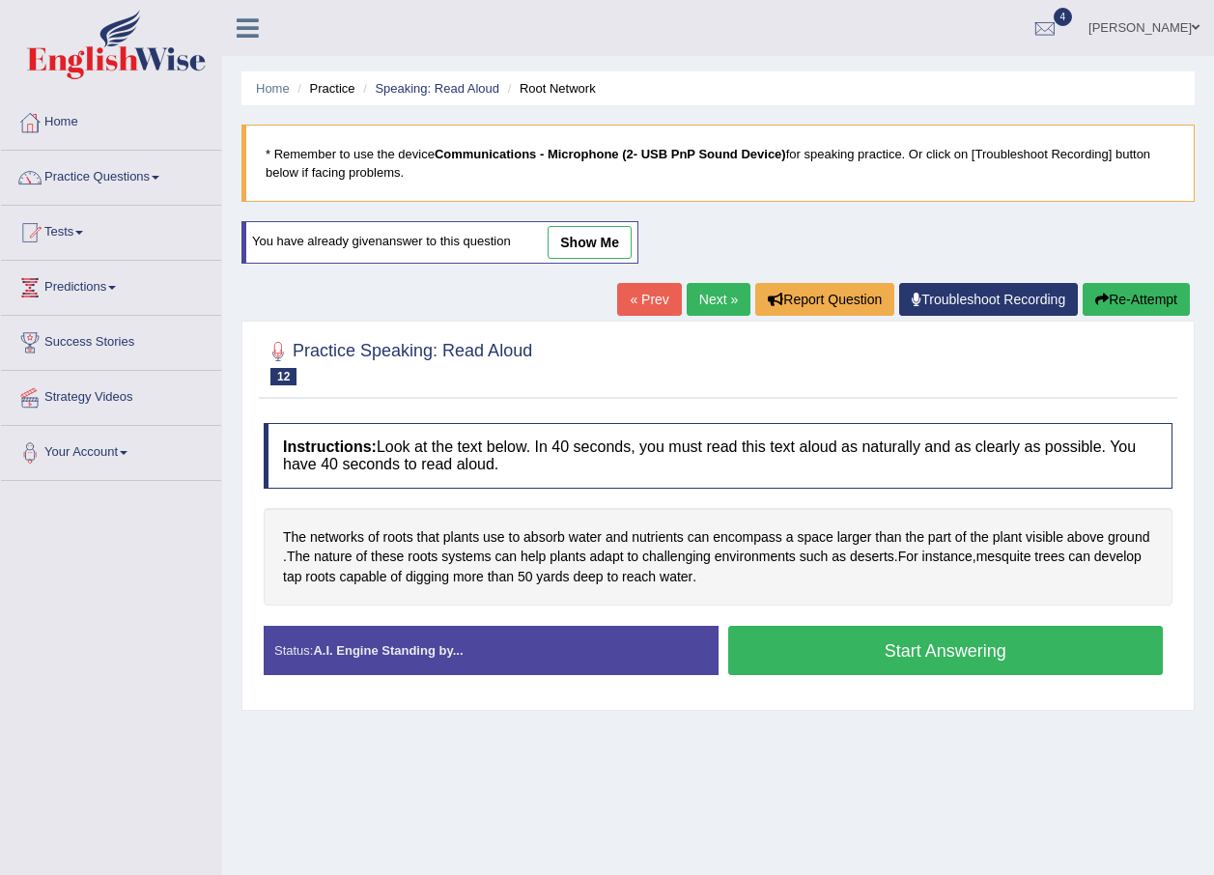
drag, startPoint x: 0, startPoint y: 0, endPoint x: 936, endPoint y: 660, distance: 1144.8
click at [936, 660] on button "Start Answering" at bounding box center [946, 650] width 436 height 49
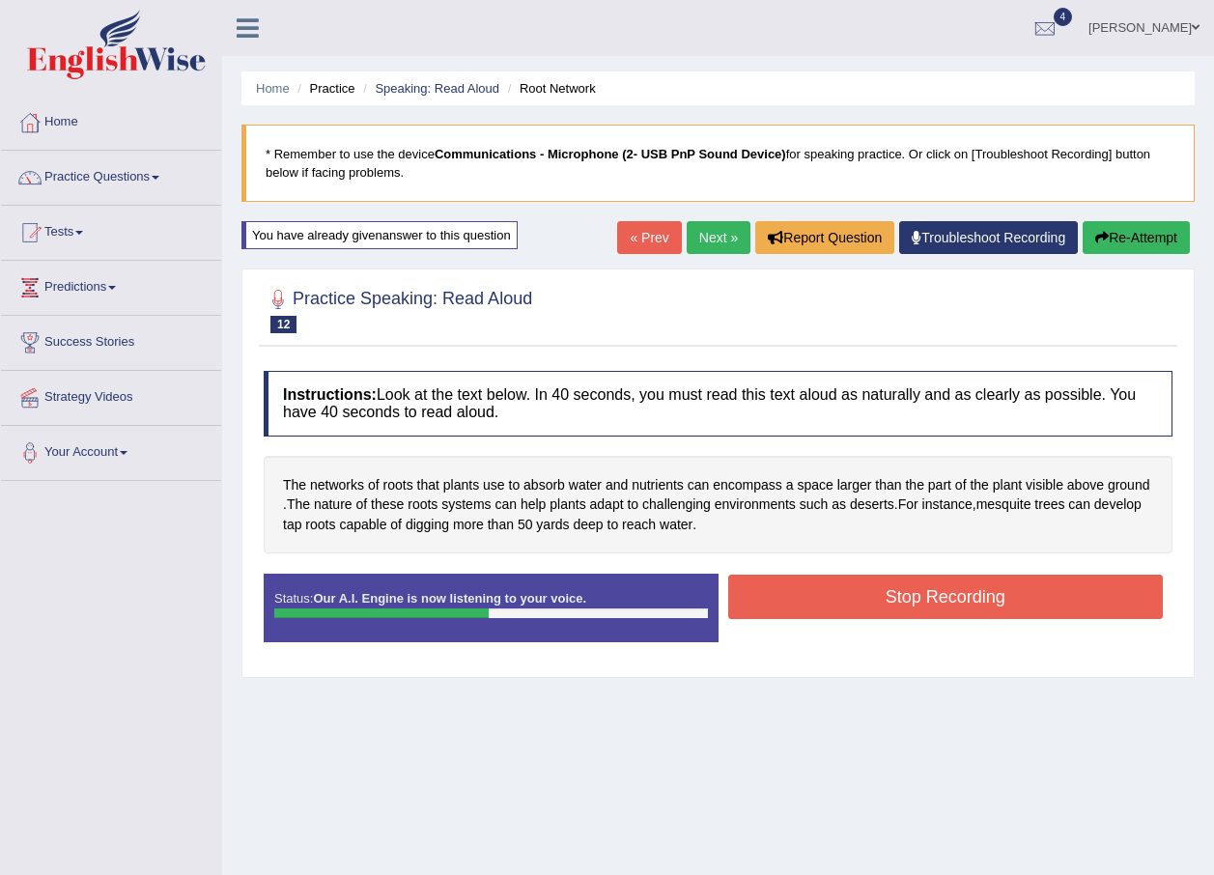
click at [874, 606] on button "Stop Recording" at bounding box center [946, 597] width 436 height 44
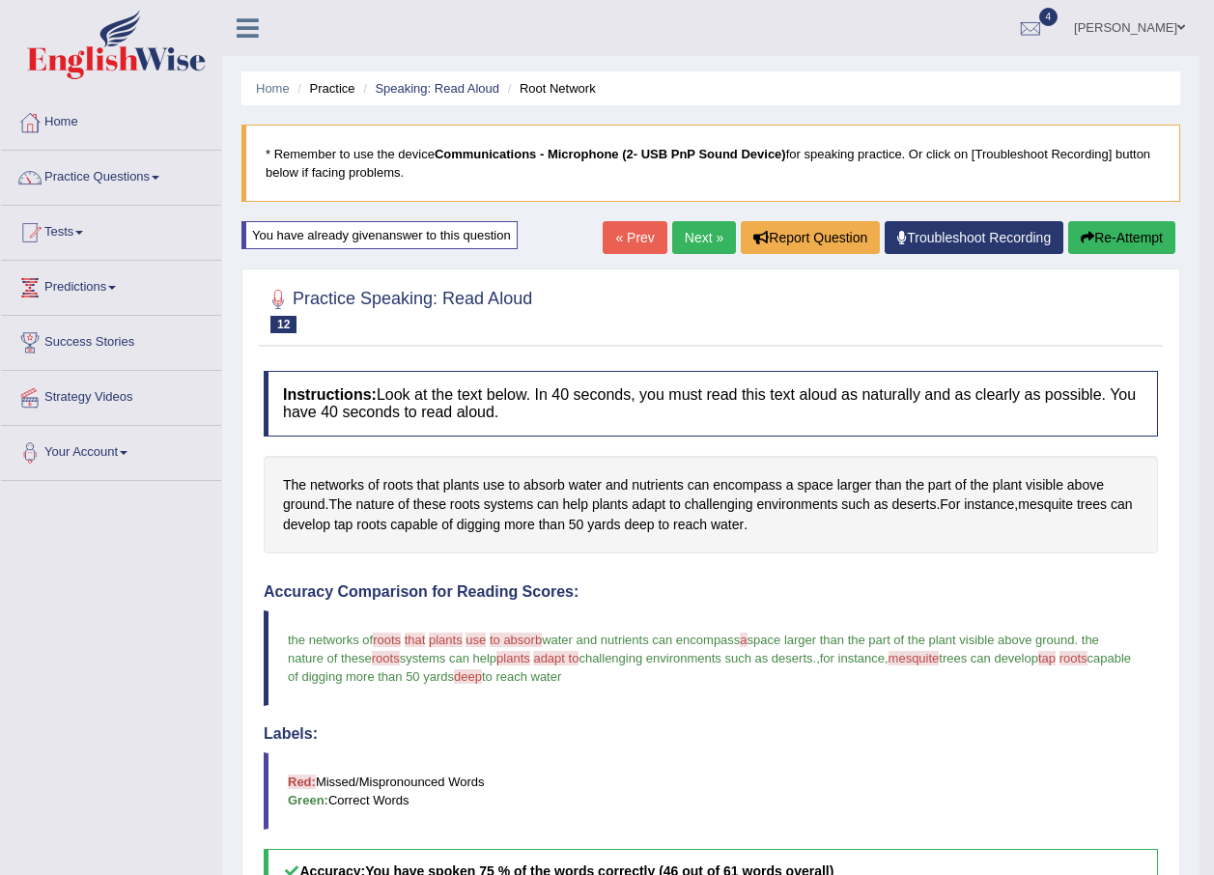
click at [1182, 24] on span at bounding box center [1181, 27] width 8 height 13
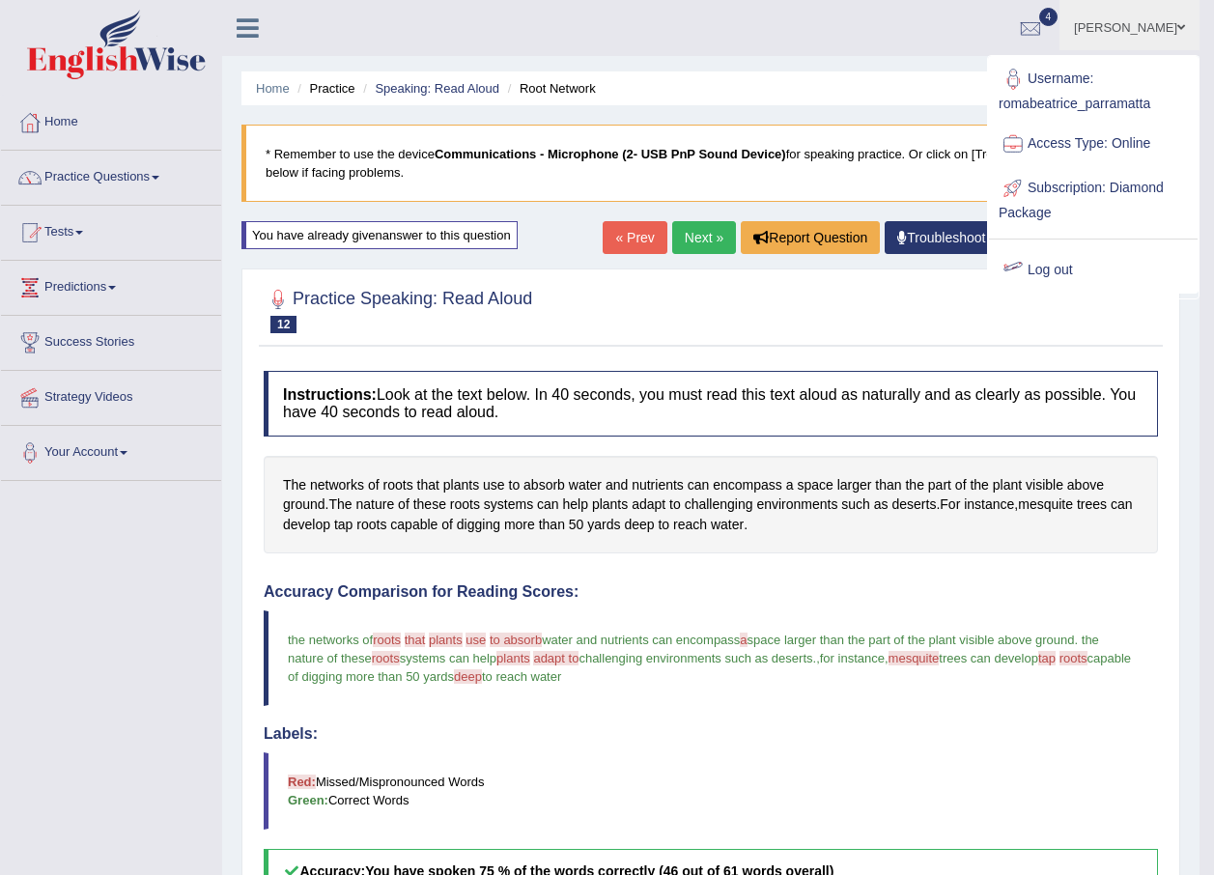
click at [1066, 266] on link "Log out" at bounding box center [1093, 270] width 209 height 44
